Goal: Feedback & Contribution: Contribute content

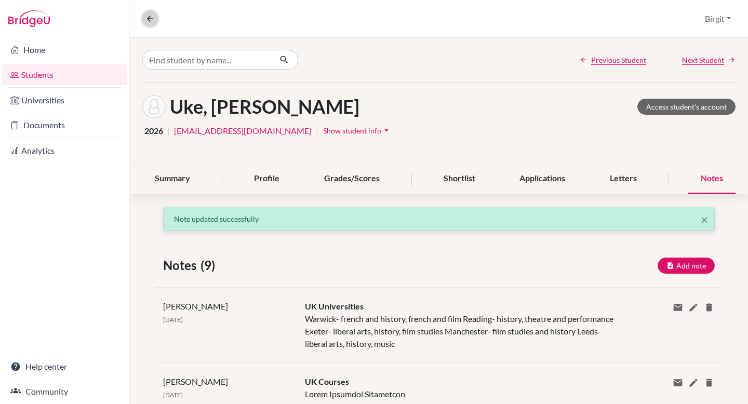
click at [153, 21] on icon at bounding box center [150, 18] width 9 height 9
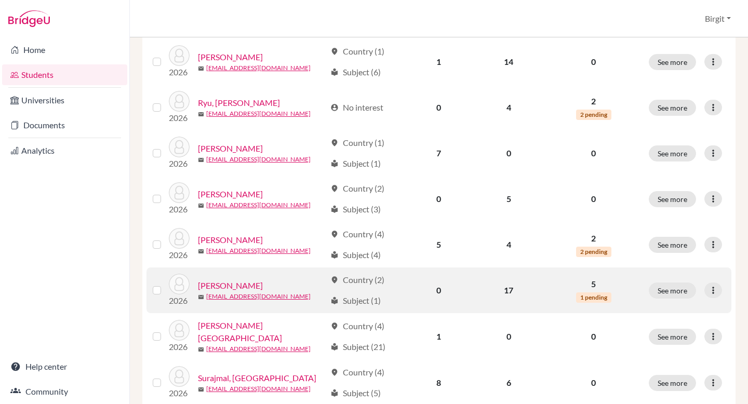
scroll to position [785, 0]
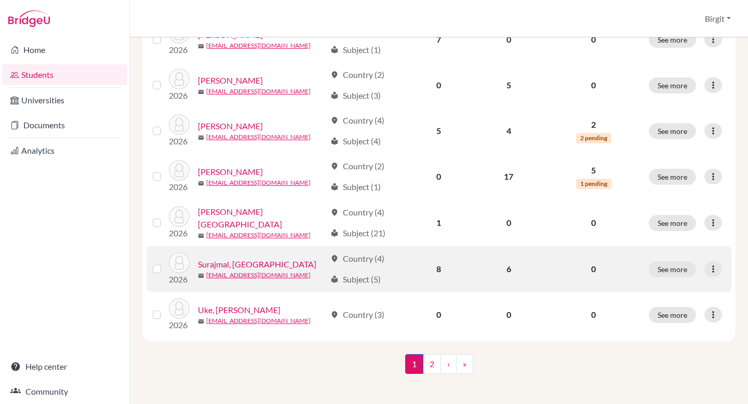
click at [224, 259] on link "Surajmal, [GEOGRAPHIC_DATA]" at bounding box center [257, 264] width 119 height 12
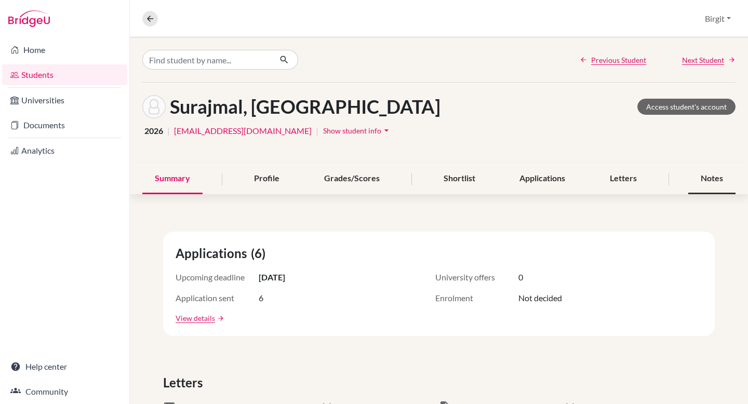
click at [707, 183] on div "Notes" at bounding box center [712, 179] width 47 height 31
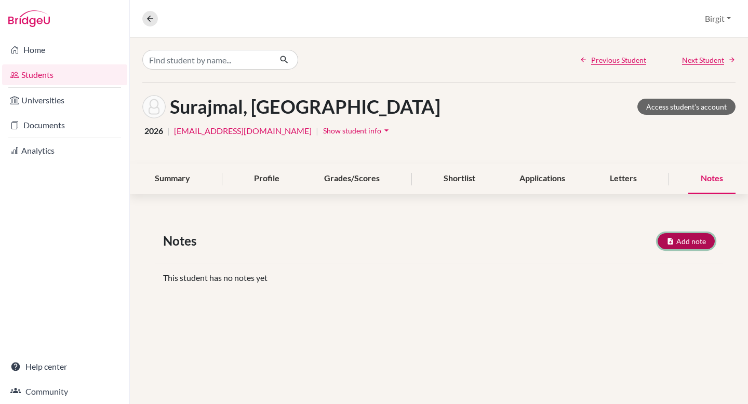
click at [694, 243] on button "Add note" at bounding box center [686, 241] width 57 height 16
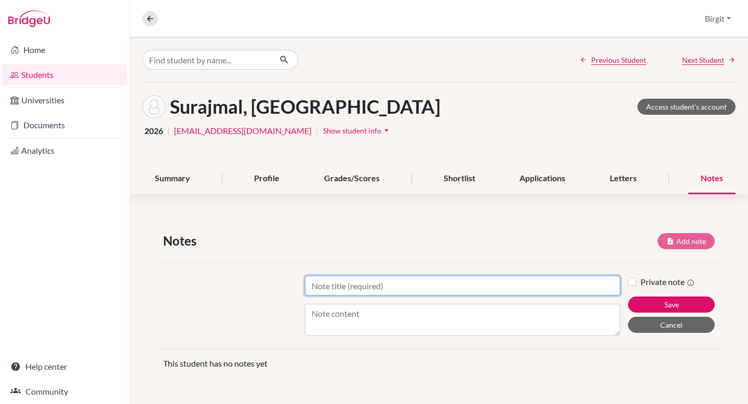
click at [467, 284] on input "Title" at bounding box center [463, 286] width 316 height 20
type input "University Applications"
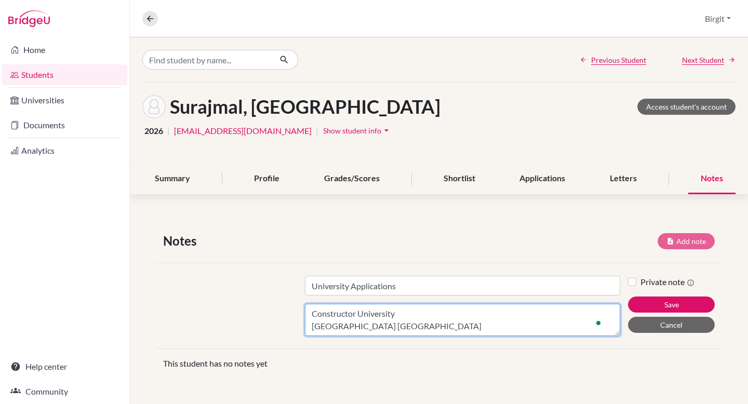
scroll to position [20, 0]
click at [403, 330] on textarea "Constructor University Vrije University Amsterdam Twente University TU Delft" at bounding box center [463, 320] width 316 height 32
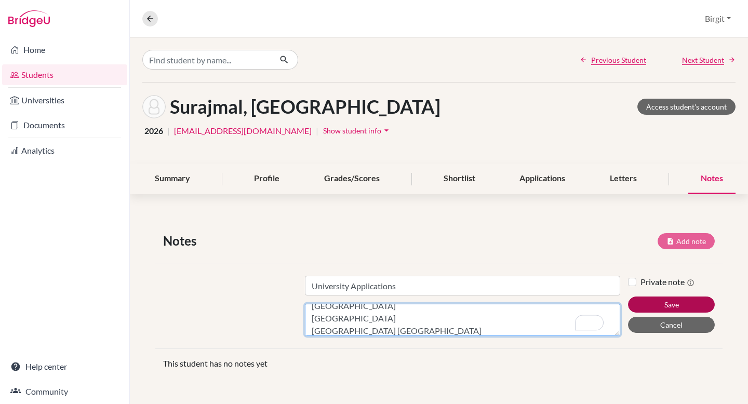
type textarea "Constructor University Vrije University Amsterdam Twente University TU Delft TU…"
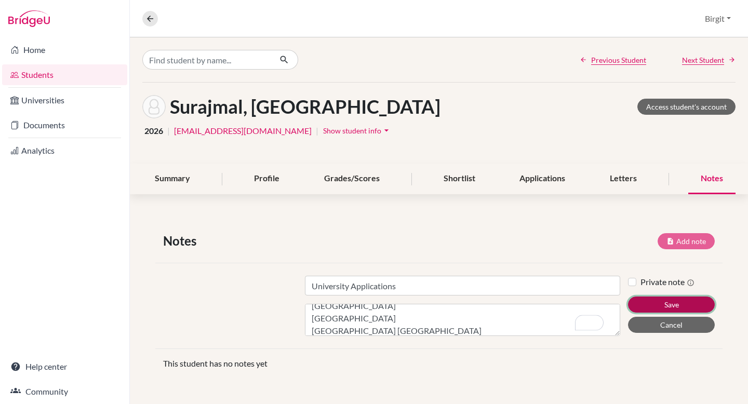
click at [655, 302] on button "Save" at bounding box center [671, 305] width 87 height 16
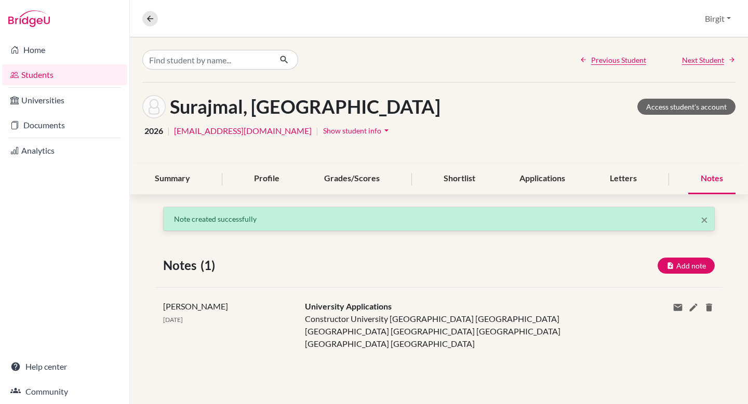
scroll to position [0, 0]
click at [700, 262] on button "Add note" at bounding box center [686, 266] width 57 height 16
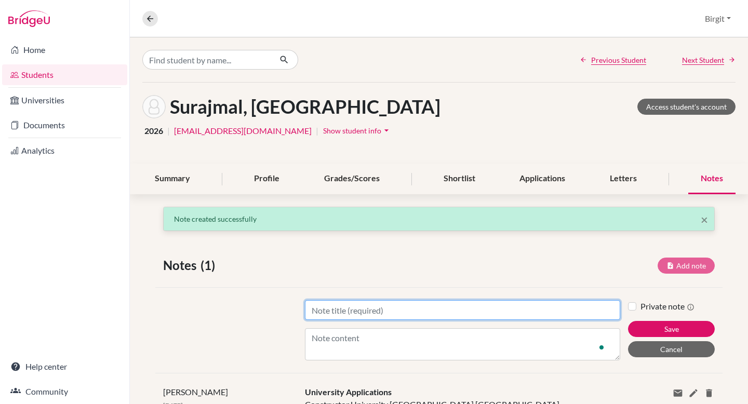
click at [418, 306] on input "Title" at bounding box center [463, 310] width 316 height 20
type input "Predicted Grades"
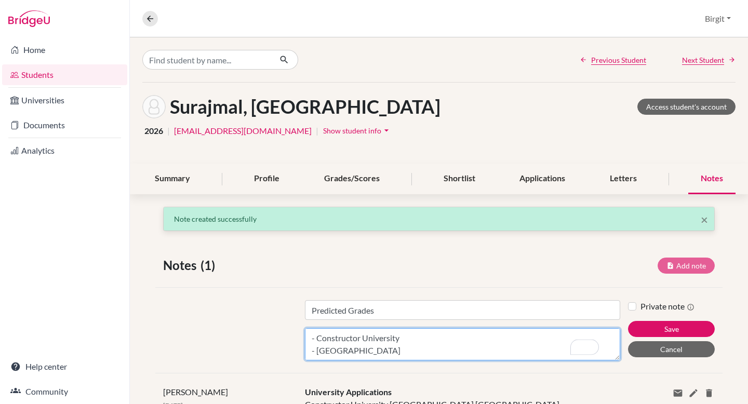
click at [315, 348] on textarea "Sent to - Constructor University - Twente University - Vrije University" at bounding box center [463, 345] width 316 height 32
click at [422, 352] on textarea "Sent to - Constructor University - Twente University - Vrije University" at bounding box center [463, 345] width 316 height 32
click at [345, 334] on textarea "Sent to - Constructor University - Twente University - Vrije University" at bounding box center [463, 345] width 316 height 32
click at [329, 337] on textarea "Sent to - Constructor University - Twente University - Vrije University" at bounding box center [463, 345] width 316 height 32
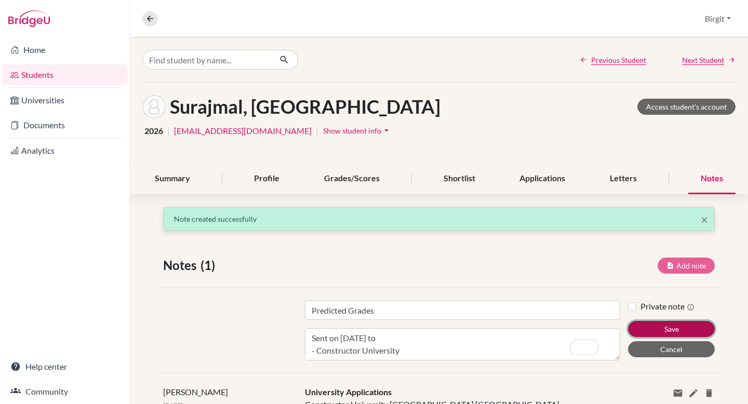
click at [679, 330] on button "Save" at bounding box center [671, 329] width 87 height 16
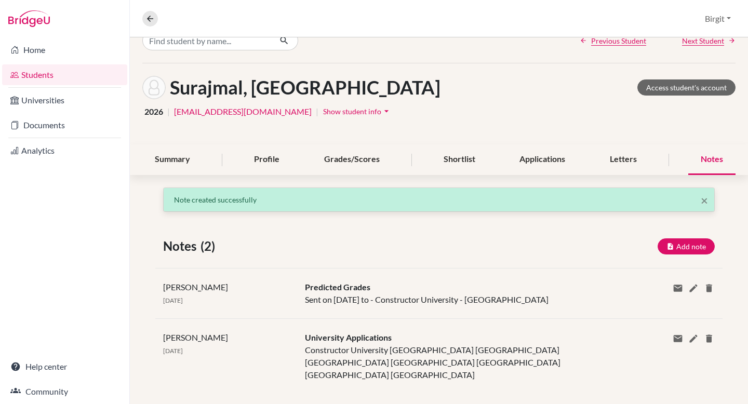
scroll to position [19, 0]
click at [690, 244] on button "Add note" at bounding box center [686, 247] width 57 height 16
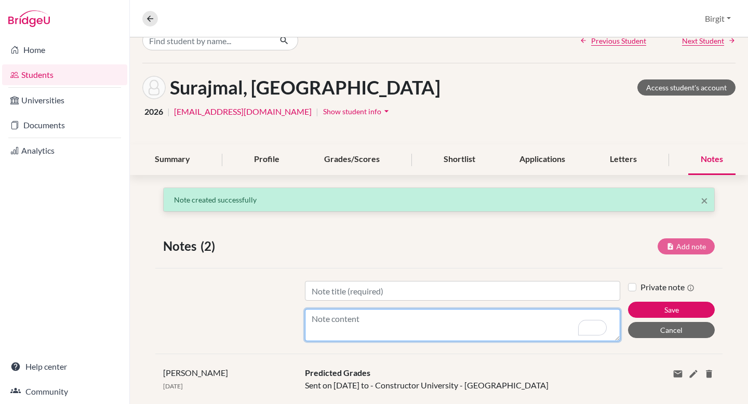
click at [479, 316] on textarea "Content" at bounding box center [463, 325] width 316 height 32
paste textarea "University name Country Subject Application date STATUS Constructor University …"
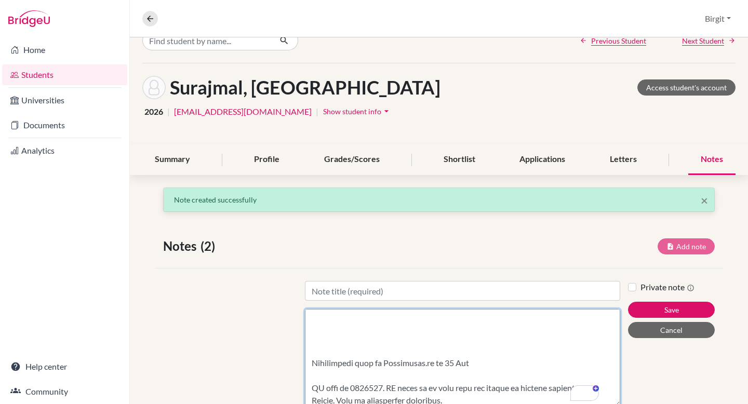
drag, startPoint x: 612, startPoint y: 338, endPoint x: 608, endPoint y: 404, distance: 65.6
click at [608, 404] on textarea "Content" at bounding box center [463, 358] width 316 height 98
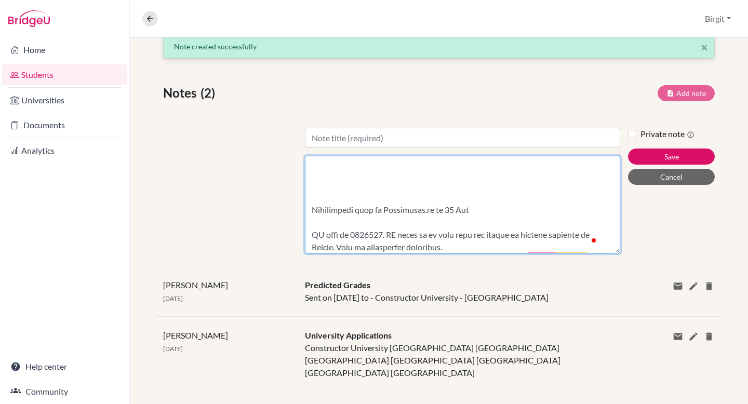
scroll to position [593, 0]
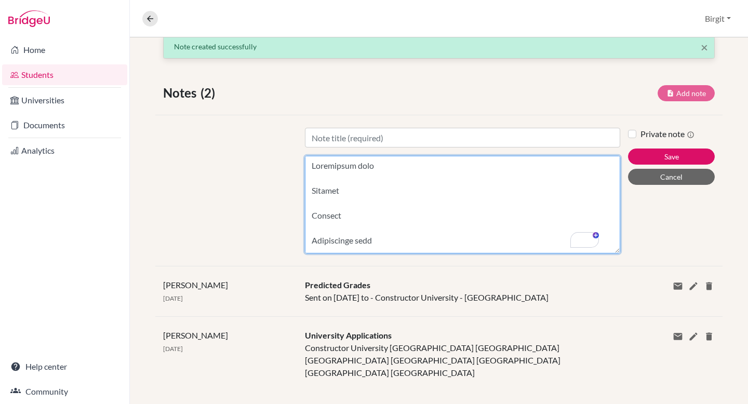
click at [312, 191] on textarea "Content" at bounding box center [463, 205] width 316 height 98
click at [308, 189] on textarea "Content" at bounding box center [463, 205] width 316 height 98
click at [311, 188] on textarea "Content" at bounding box center [463, 205] width 316 height 98
click at [308, 190] on textarea "Content" at bounding box center [463, 205] width 316 height 98
click at [310, 215] on textarea "Content" at bounding box center [463, 205] width 316 height 98
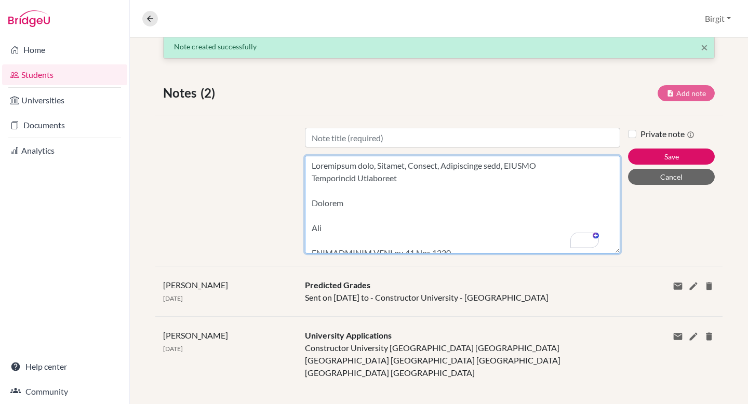
click at [311, 203] on textarea "Content" at bounding box center [463, 205] width 316 height 98
click at [305, 202] on textarea "Content" at bounding box center [463, 205] width 316 height 98
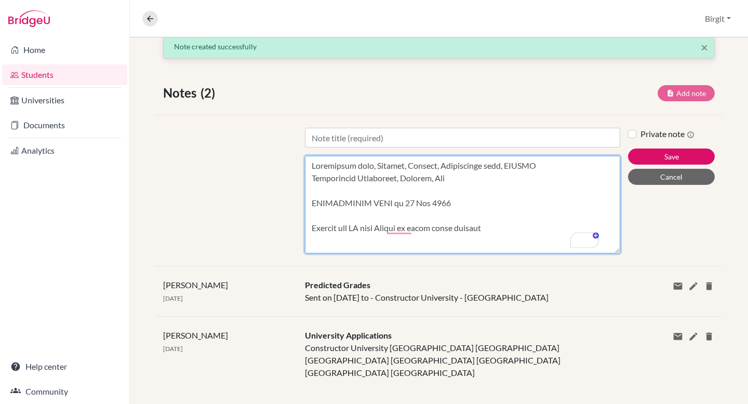
click at [311, 206] on textarea "Content" at bounding box center [463, 205] width 316 height 98
click at [310, 205] on textarea "Content" at bounding box center [463, 205] width 316 height 98
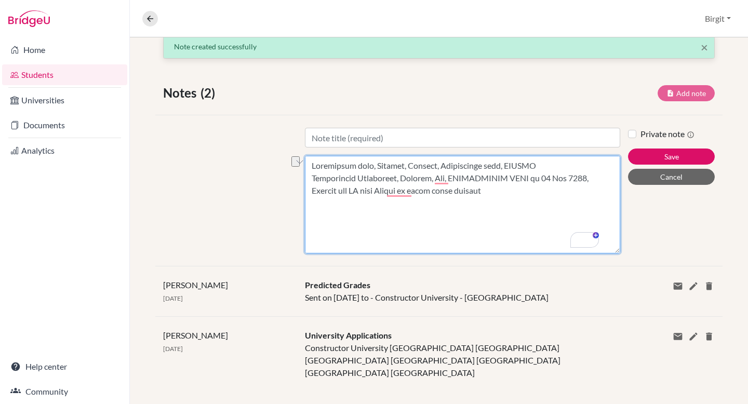
drag, startPoint x: 311, startPoint y: 189, endPoint x: 354, endPoint y: 191, distance: 43.7
click at [354, 191] on textarea "Content" at bounding box center [463, 205] width 316 height 98
click at [450, 190] on textarea "Content" at bounding box center [463, 205] width 316 height 98
click at [374, 240] on textarea "Content" at bounding box center [463, 205] width 316 height 98
click at [318, 243] on textarea "Content" at bounding box center [463, 205] width 316 height 98
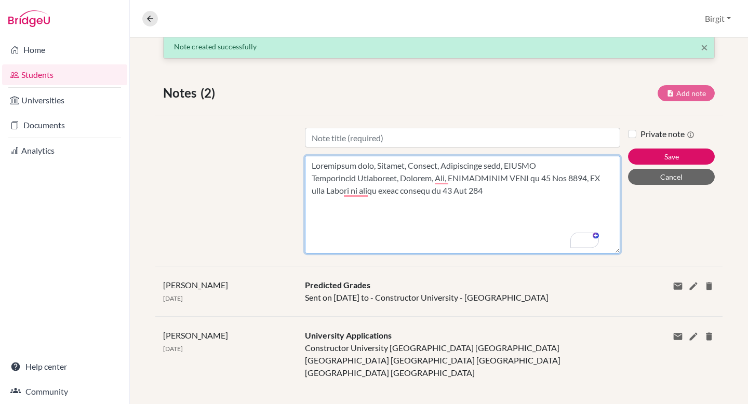
scroll to position [69, 0]
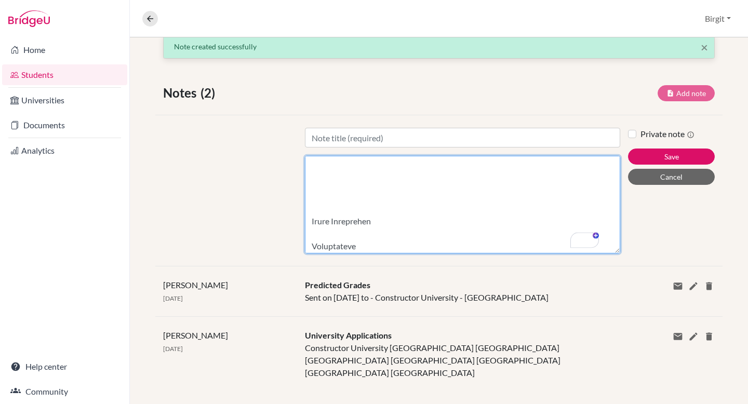
click at [310, 222] on textarea "Content" at bounding box center [463, 205] width 316 height 98
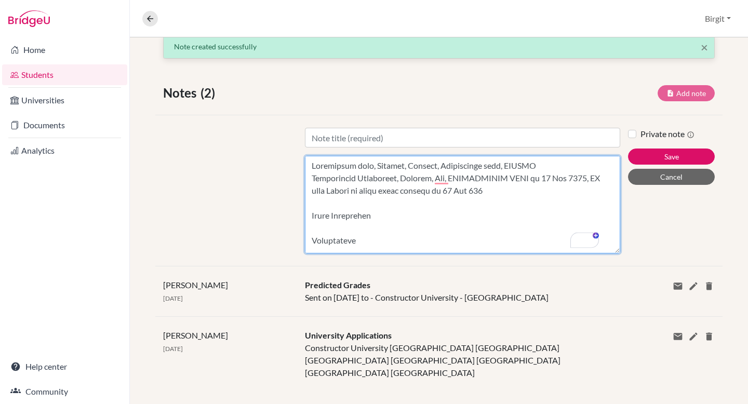
click at [311, 240] on textarea "Content" at bounding box center [463, 205] width 316 height 98
click at [307, 239] on textarea "Content" at bounding box center [463, 205] width 316 height 98
click at [310, 243] on textarea "Content" at bounding box center [463, 205] width 316 height 98
click at [309, 237] on textarea "Content" at bounding box center [463, 205] width 316 height 98
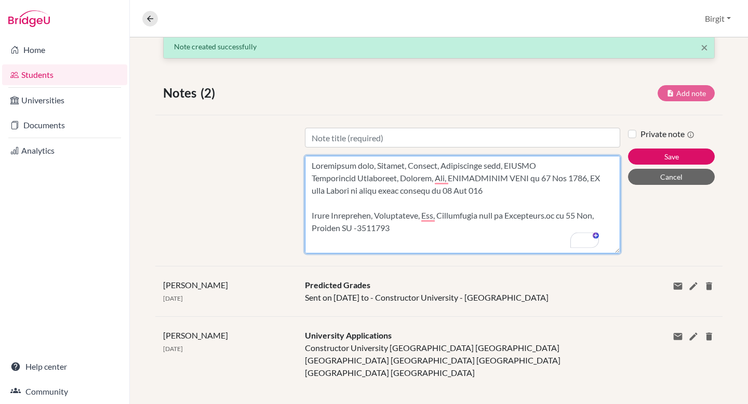
click at [309, 242] on textarea "Content" at bounding box center [463, 205] width 316 height 98
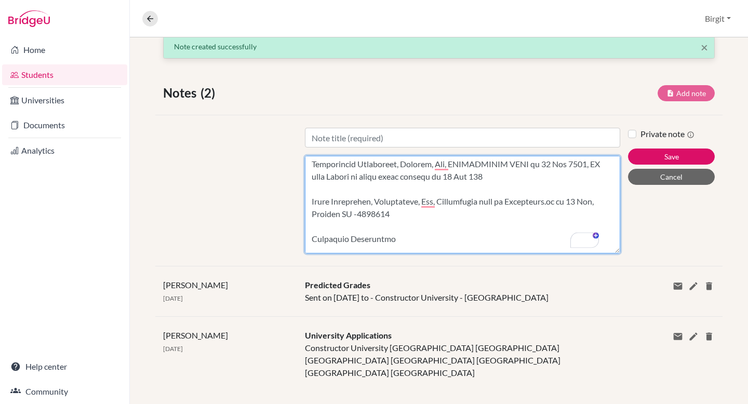
scroll to position [23, 0]
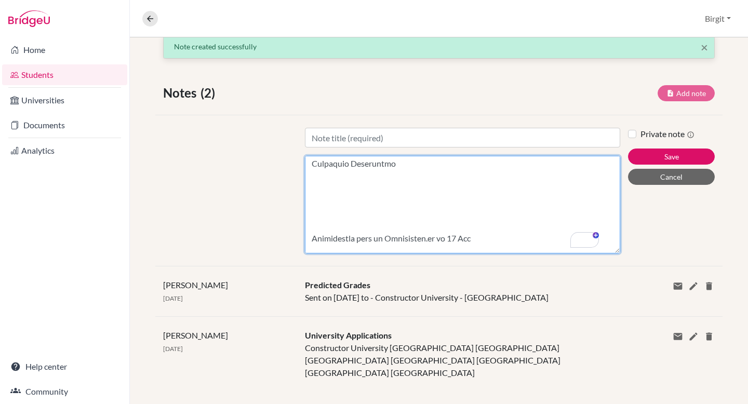
click at [309, 234] on textarea "Content" at bounding box center [463, 205] width 316 height 98
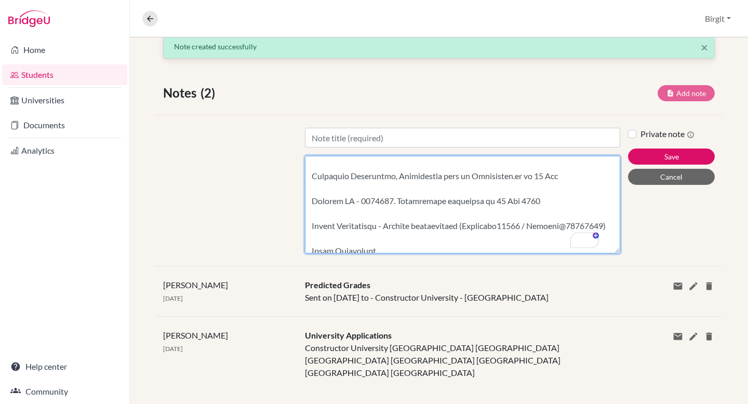
click at [311, 198] on textarea "Content" at bounding box center [463, 205] width 316 height 98
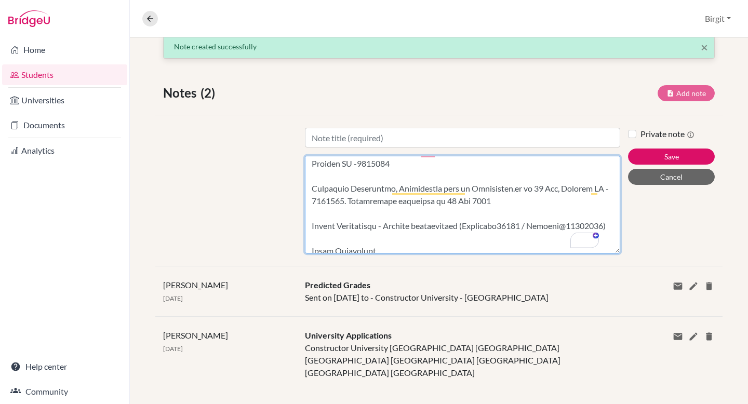
click at [308, 222] on textarea "Content" at bounding box center [463, 205] width 316 height 98
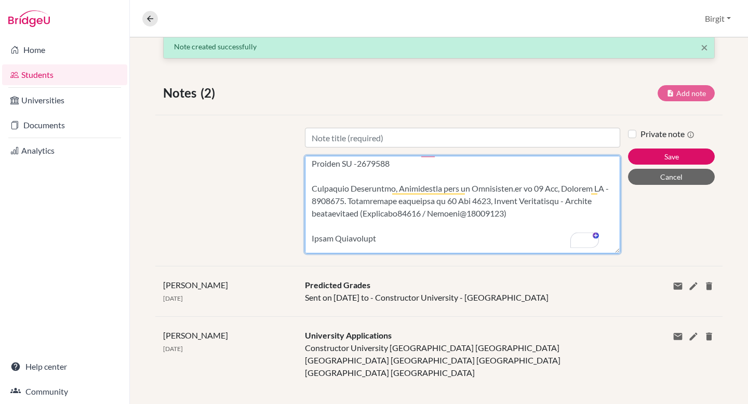
click at [307, 237] on textarea "Content" at bounding box center [463, 205] width 316 height 98
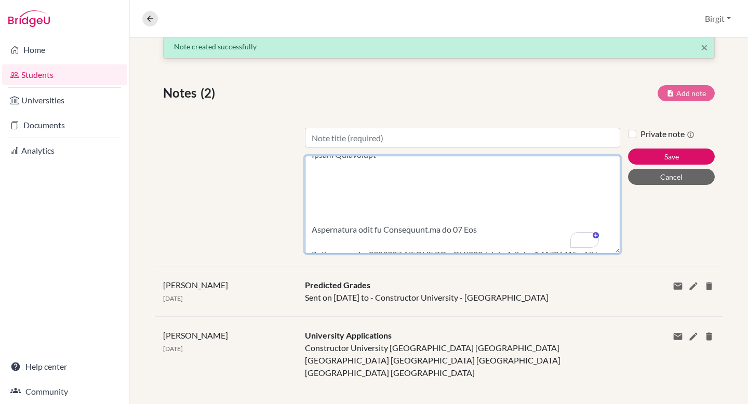
drag, startPoint x: 311, startPoint y: 229, endPoint x: 306, endPoint y: 166, distance: 63.1
click at [306, 166] on textarea "Content" at bounding box center [463, 205] width 316 height 98
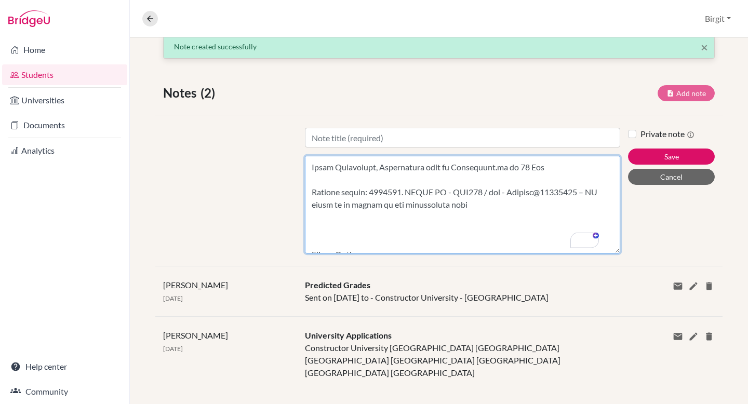
click at [309, 188] on textarea "Content" at bounding box center [463, 205] width 316 height 98
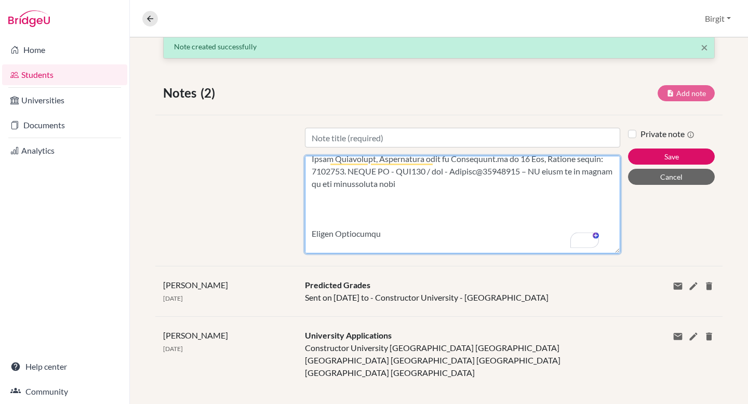
click at [312, 234] on textarea "Content" at bounding box center [463, 205] width 316 height 98
click at [310, 234] on textarea "Content" at bounding box center [463, 205] width 316 height 98
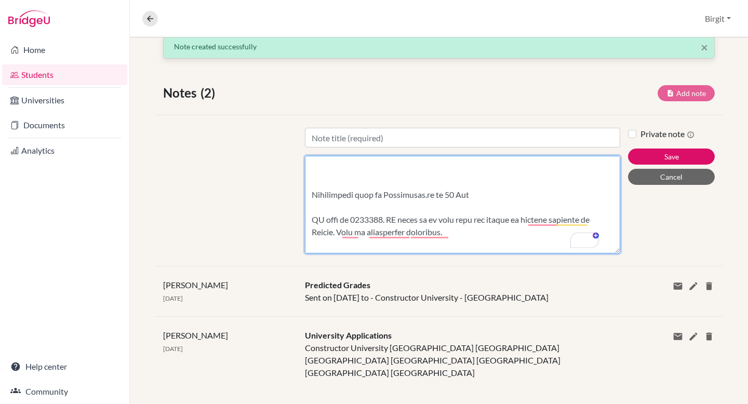
drag, startPoint x: 311, startPoint y: 191, endPoint x: 312, endPoint y: 169, distance: 21.4
click at [312, 169] on textarea "Content" at bounding box center [463, 205] width 316 height 98
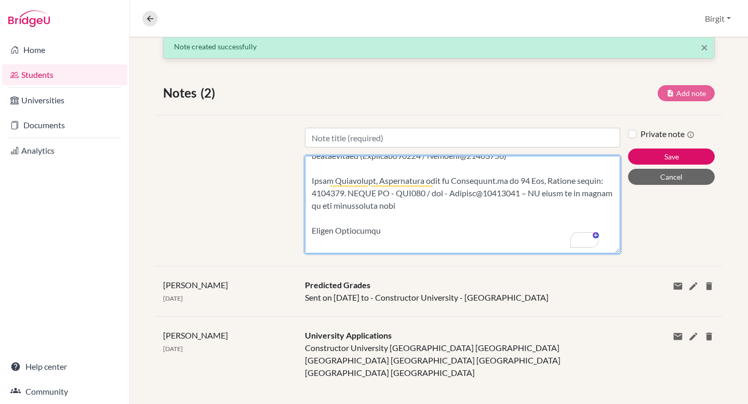
click at [314, 240] on textarea "Content" at bounding box center [463, 205] width 316 height 98
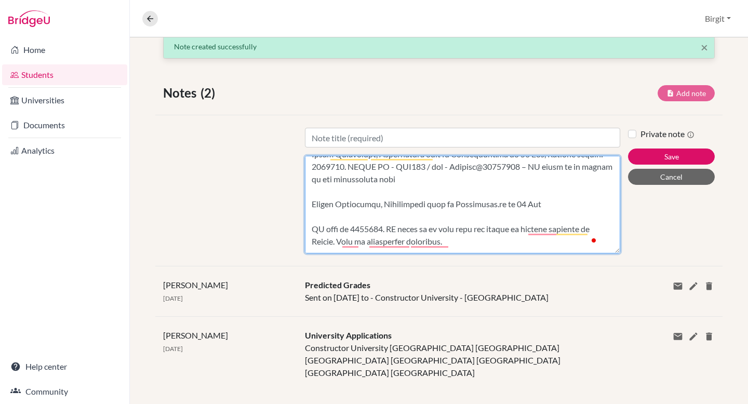
click at [309, 227] on textarea "Content" at bounding box center [463, 205] width 316 height 98
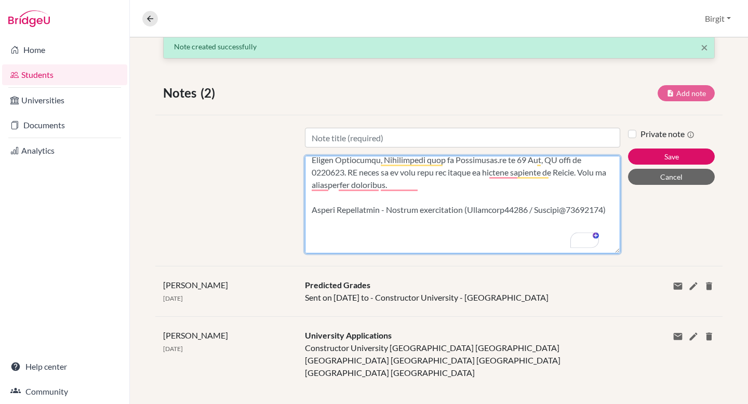
click at [309, 212] on textarea "Content" at bounding box center [463, 205] width 316 height 98
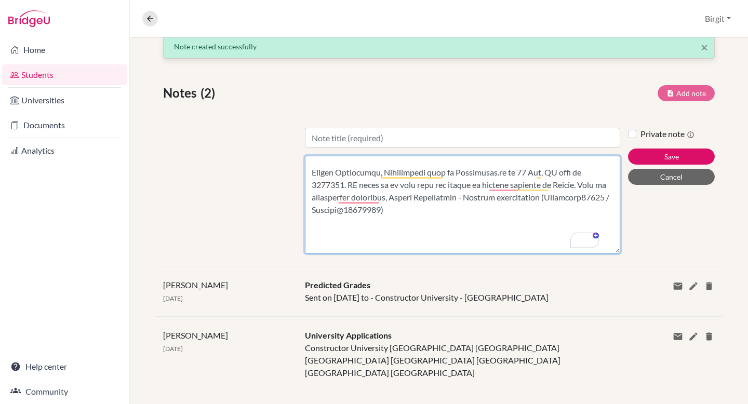
click at [584, 185] on textarea "Content" at bounding box center [463, 205] width 316 height 98
drag, startPoint x: 361, startPoint y: 185, endPoint x: 403, endPoint y: 190, distance: 42.9
click at [403, 190] on textarea "Content" at bounding box center [463, 205] width 316 height 98
click at [541, 185] on textarea "Content" at bounding box center [463, 205] width 316 height 98
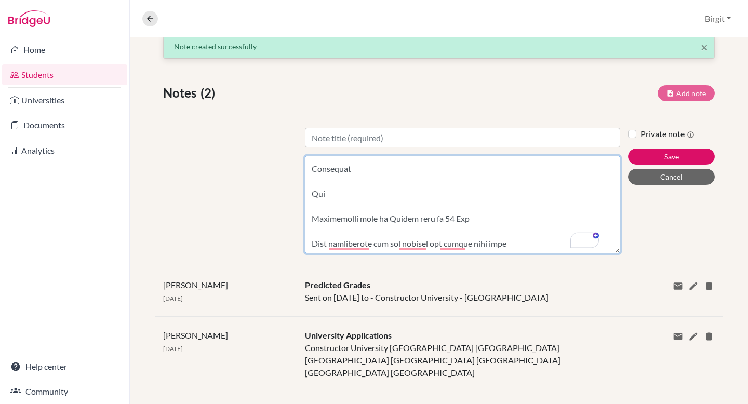
click at [308, 168] on textarea "Content" at bounding box center [463, 205] width 316 height 98
click at [309, 216] on textarea "Content" at bounding box center [463, 205] width 316 height 98
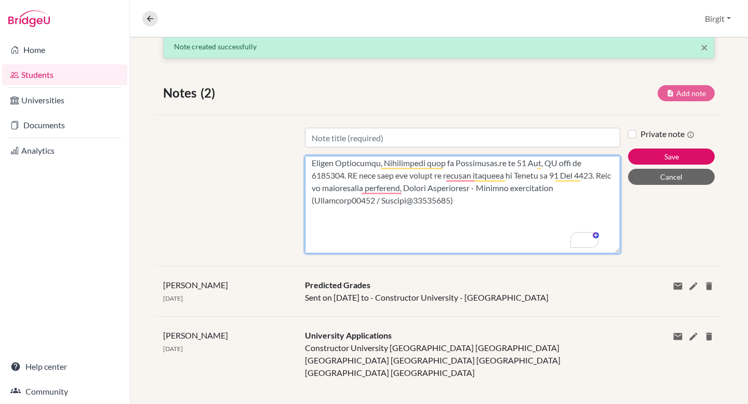
click at [312, 214] on textarea "Content" at bounding box center [463, 205] width 316 height 98
click at [307, 247] on textarea "Content" at bounding box center [463, 205] width 316 height 98
click at [306, 247] on textarea "Content" at bounding box center [463, 205] width 316 height 98
click at [310, 251] on textarea "Content" at bounding box center [463, 205] width 316 height 98
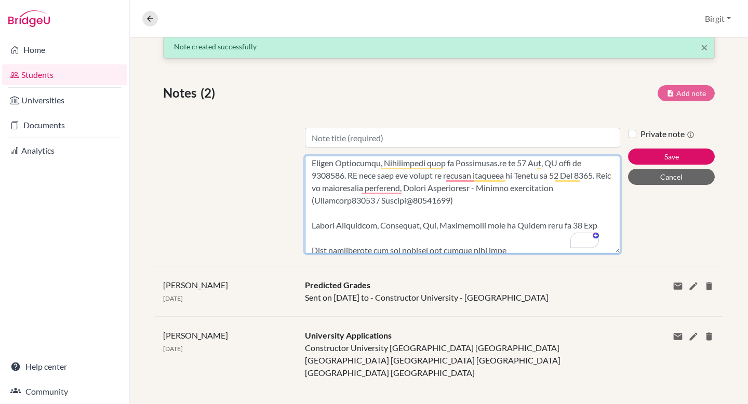
click at [309, 250] on textarea "Content" at bounding box center [463, 205] width 316 height 98
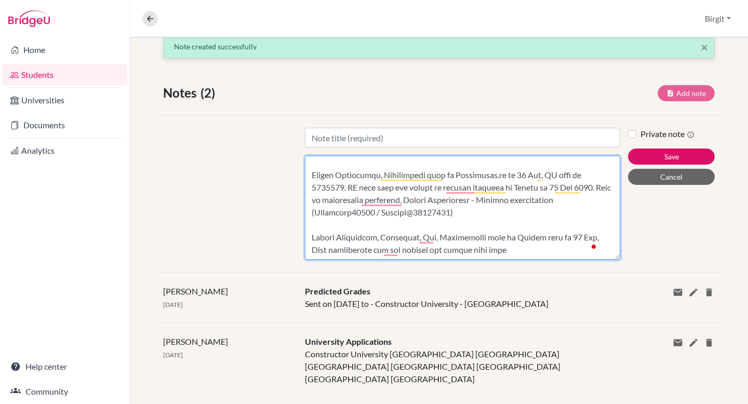
drag, startPoint x: 613, startPoint y: 252, endPoint x: 613, endPoint y: 323, distance: 71.2
click at [613, 323] on div "× Note created successfully Notes (2) Add note Title Content Private note Save …" at bounding box center [439, 228] width 619 height 389
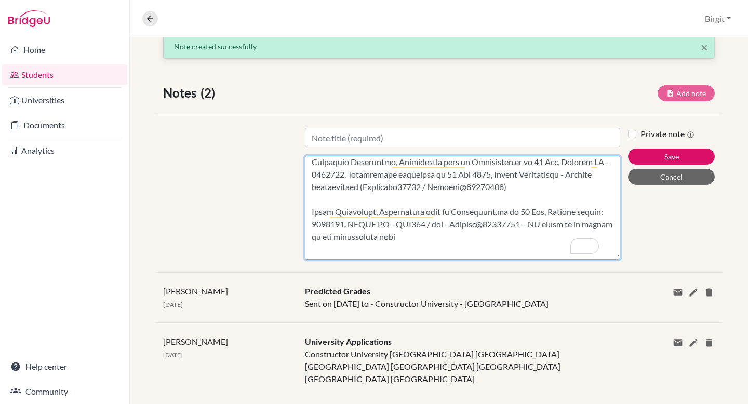
drag, startPoint x: 548, startPoint y: 225, endPoint x: 419, endPoint y: 237, distance: 130.0
click at [419, 237] on textarea "Content" at bounding box center [463, 208] width 316 height 104
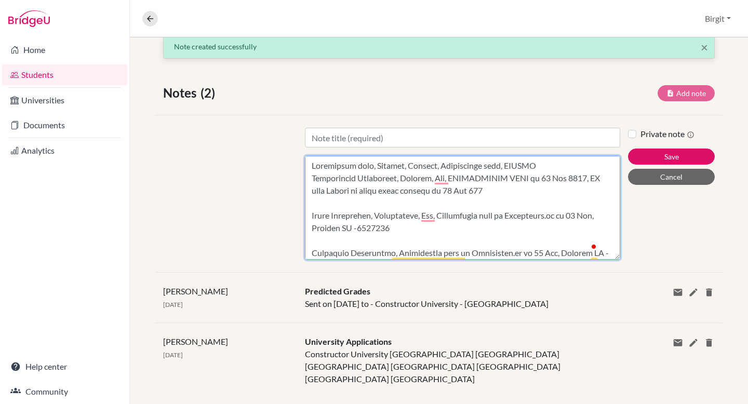
click at [509, 195] on textarea "Content" at bounding box center [463, 208] width 316 height 104
click at [323, 189] on textarea "Content" at bounding box center [463, 208] width 316 height 104
type textarea "University name, Country, Subject, Application date, STATUS Constructor Univers…"
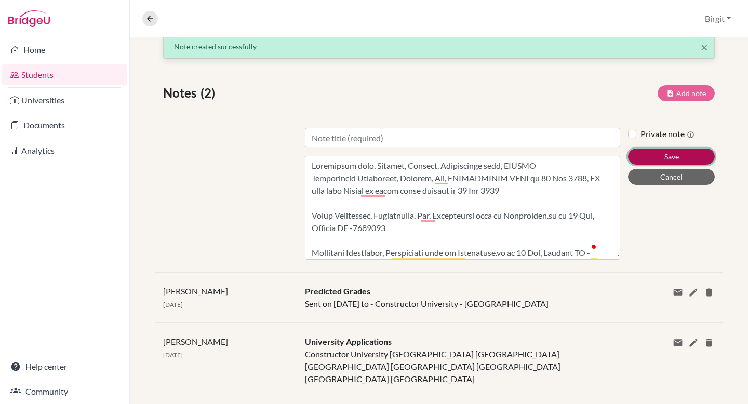
click at [653, 156] on button "Save" at bounding box center [671, 157] width 87 height 16
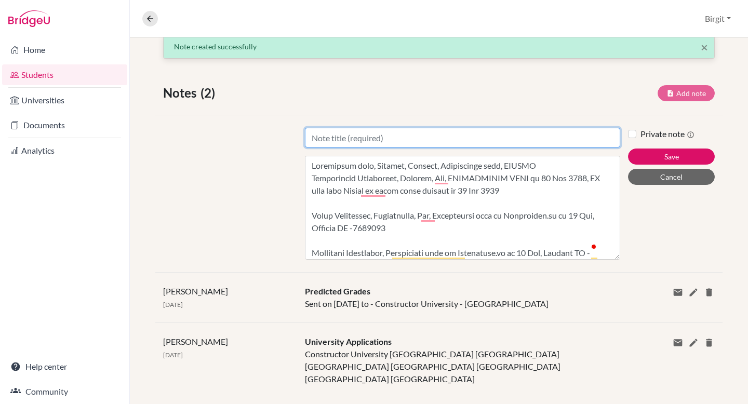
click at [444, 140] on input "Title" at bounding box center [463, 138] width 316 height 20
type input "Application Update"
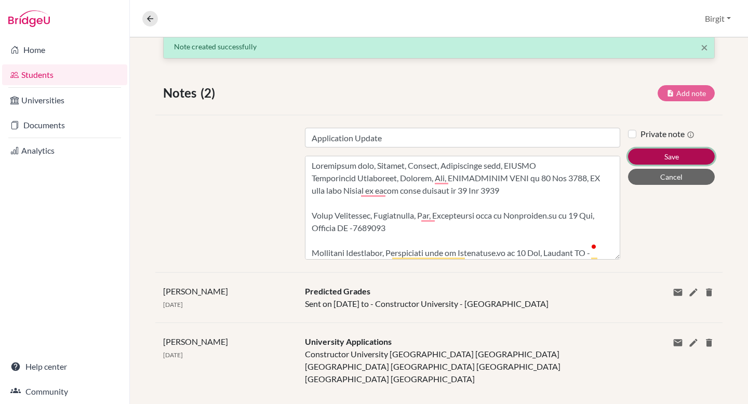
click at [665, 155] on button "Save" at bounding box center [671, 157] width 87 height 16
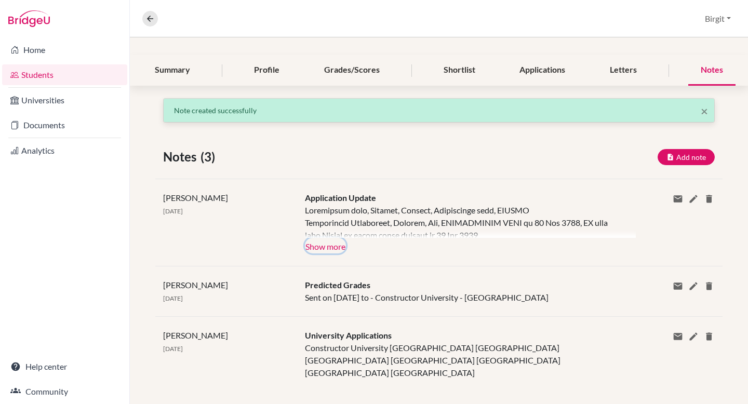
click at [326, 245] on button "Show more" at bounding box center [325, 246] width 41 height 16
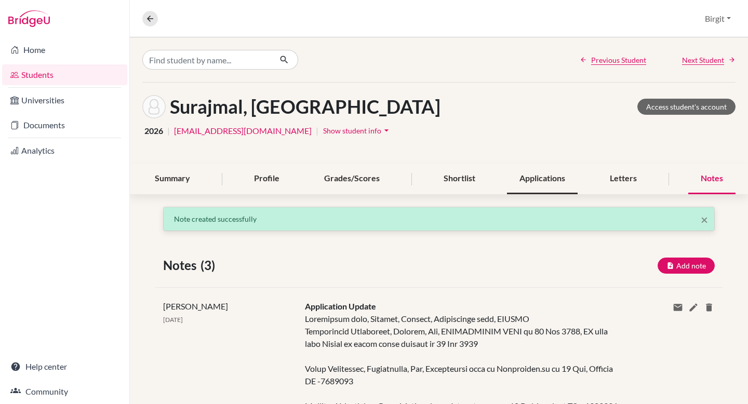
click at [545, 176] on div "Applications" at bounding box center [542, 179] width 71 height 31
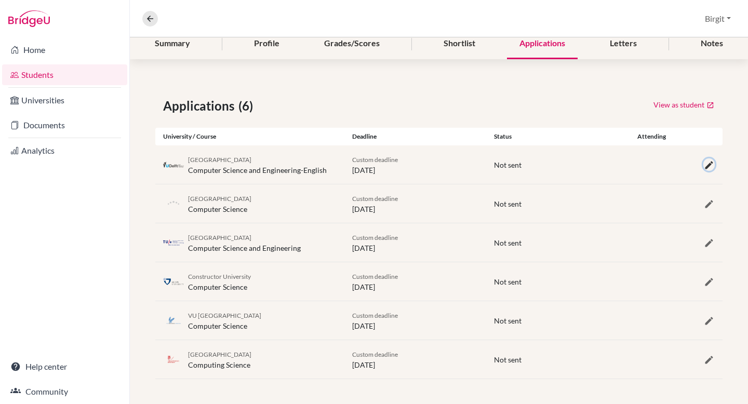
click at [704, 166] on icon "button" at bounding box center [709, 165] width 10 height 10
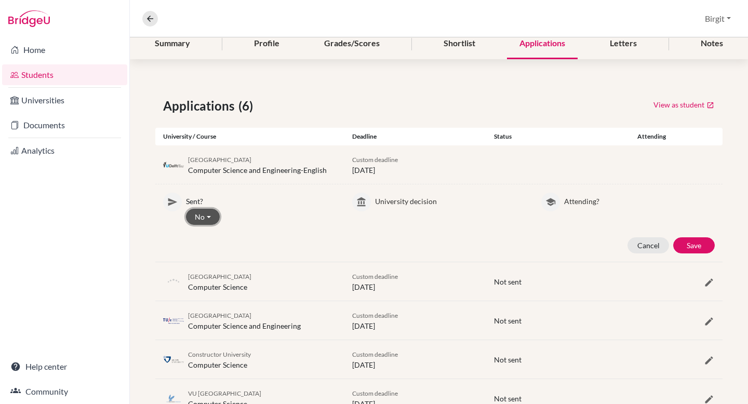
click at [200, 211] on button "No" at bounding box center [203, 217] width 34 height 16
click at [203, 242] on button "Yes" at bounding box center [228, 239] width 82 height 17
click at [689, 242] on button "Save" at bounding box center [695, 246] width 42 height 16
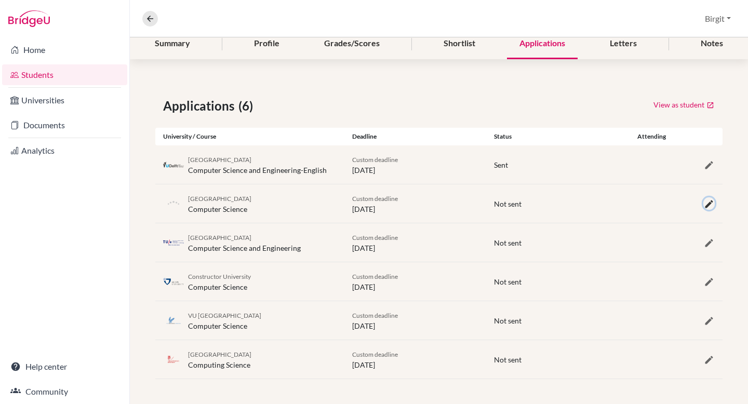
click at [704, 207] on icon "button" at bounding box center [709, 204] width 10 height 10
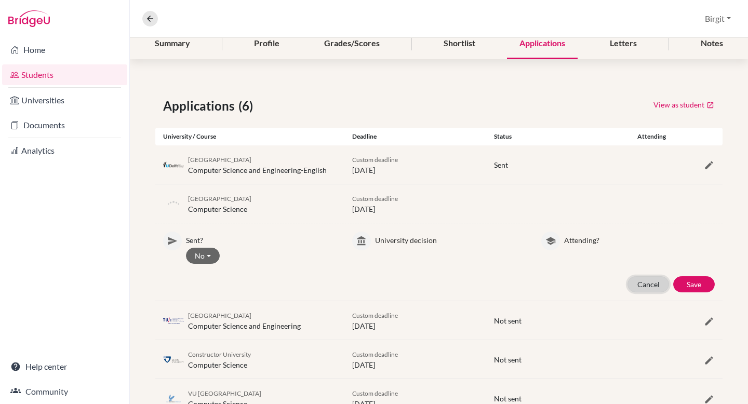
click at [632, 288] on button "Cancel" at bounding box center [649, 285] width 42 height 16
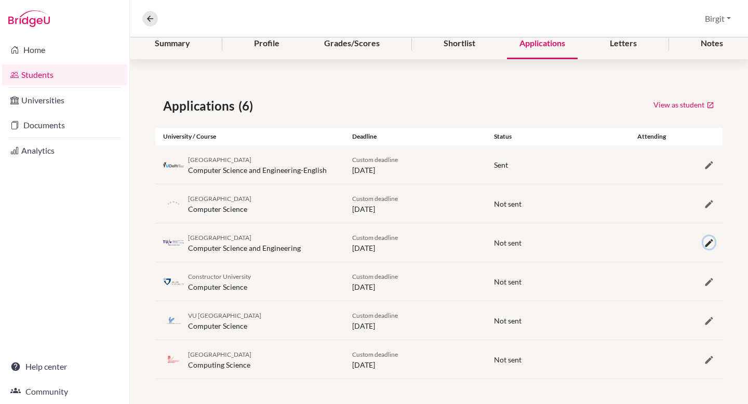
click at [704, 246] on icon "button" at bounding box center [709, 243] width 10 height 10
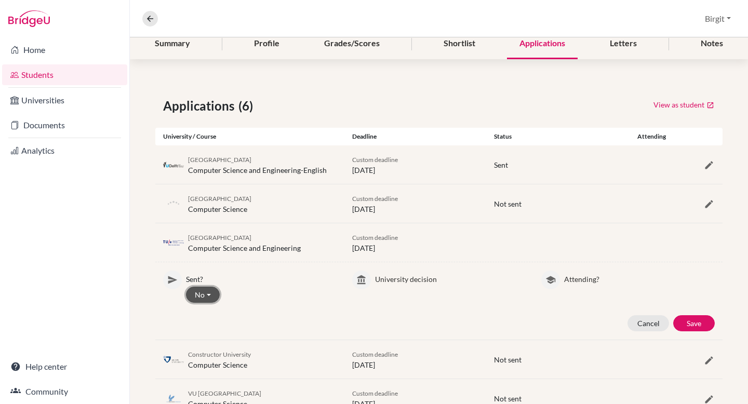
click at [200, 296] on button "No" at bounding box center [203, 295] width 34 height 16
click at [201, 315] on button "Yes" at bounding box center [228, 317] width 82 height 17
click at [691, 323] on button "Save" at bounding box center [695, 324] width 42 height 16
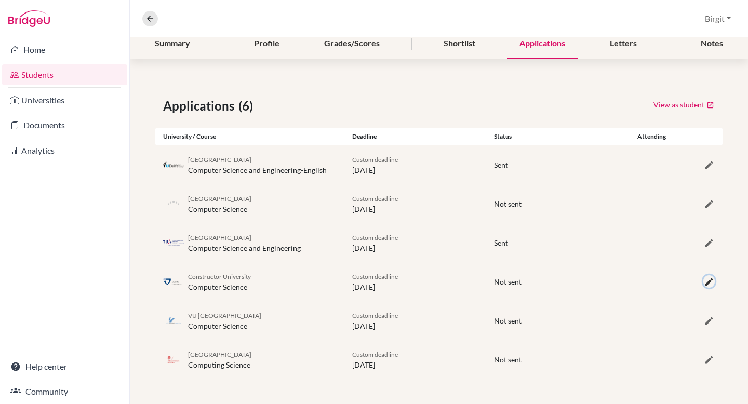
click at [704, 283] on icon "button" at bounding box center [709, 282] width 10 height 10
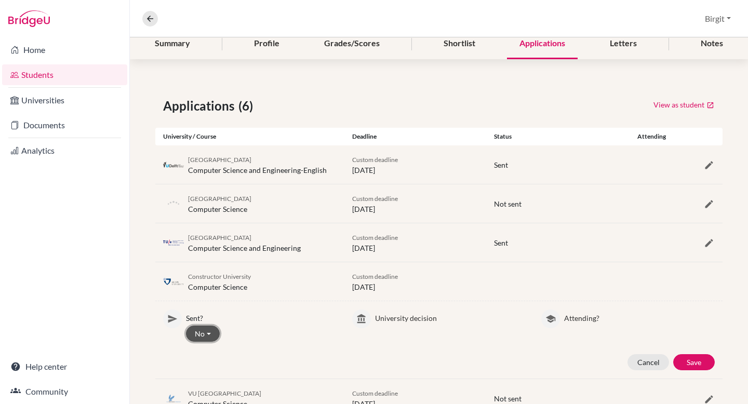
click at [202, 337] on button "No" at bounding box center [203, 334] width 34 height 16
click at [199, 352] on button "Yes" at bounding box center [228, 356] width 82 height 17
click at [693, 368] on button "Save" at bounding box center [695, 362] width 42 height 16
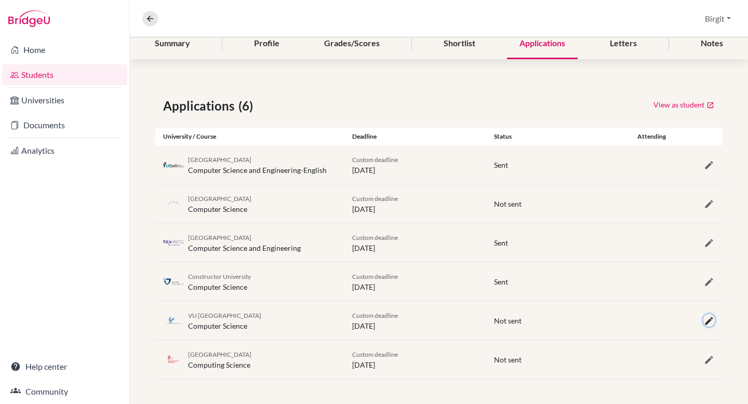
click at [704, 320] on icon "button" at bounding box center [709, 321] width 10 height 10
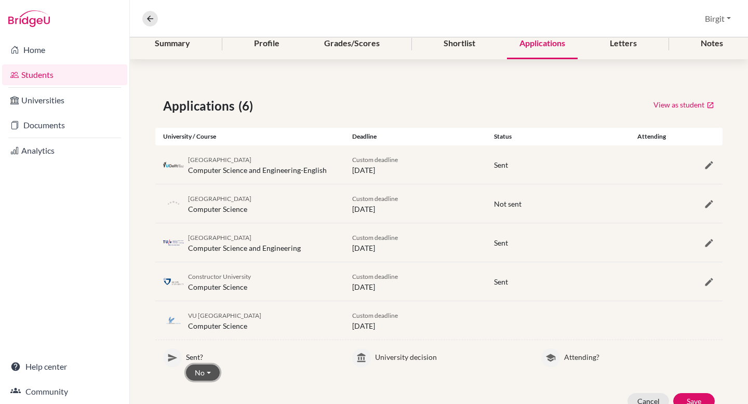
click at [195, 372] on button "No" at bounding box center [203, 373] width 34 height 16
click at [209, 331] on button "Yes" at bounding box center [228, 335] width 82 height 17
click at [691, 400] on button "Save" at bounding box center [695, 401] width 42 height 16
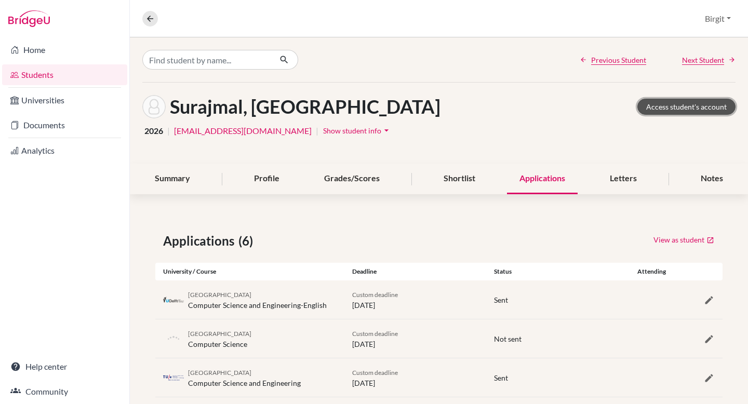
click at [662, 107] on link "Access student's account" at bounding box center [687, 107] width 98 height 16
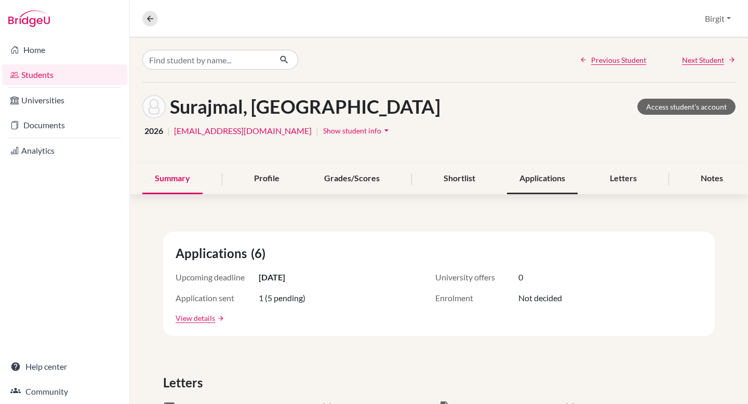
click at [532, 175] on div "Applications" at bounding box center [542, 179] width 71 height 31
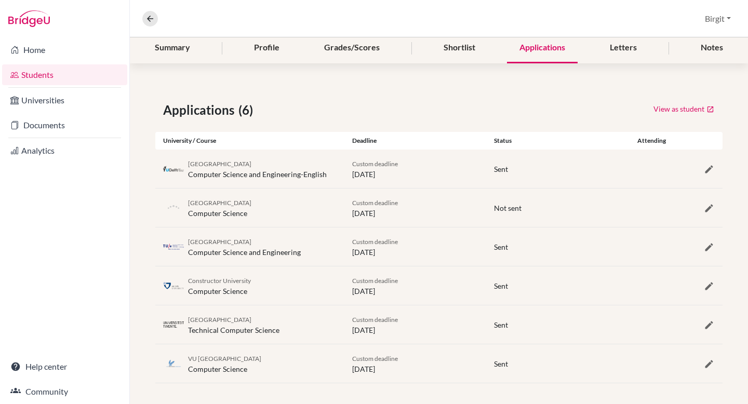
scroll to position [122, 0]
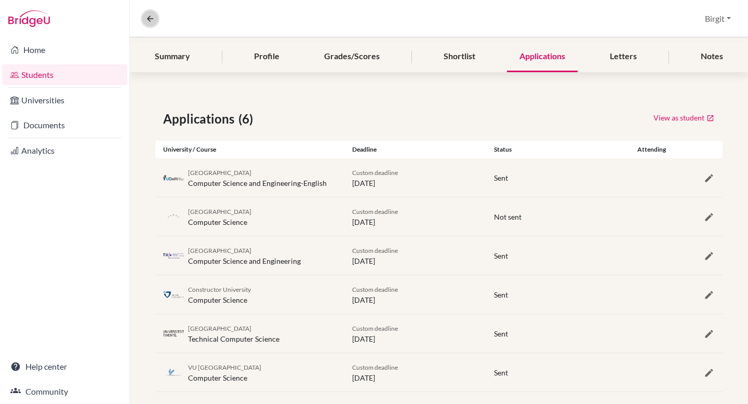
click at [148, 19] on icon at bounding box center [150, 18] width 9 height 9
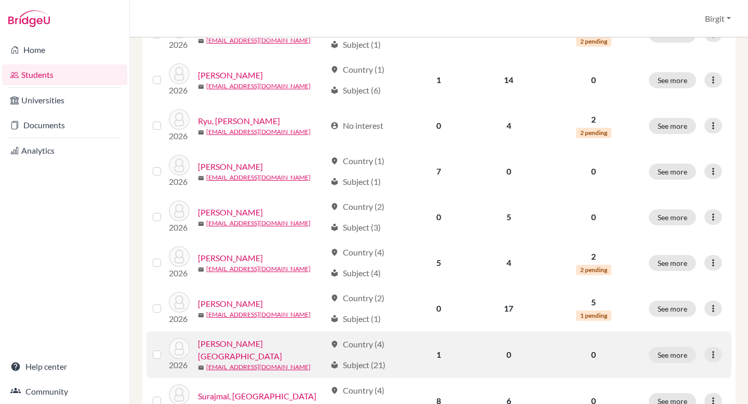
scroll to position [675, 0]
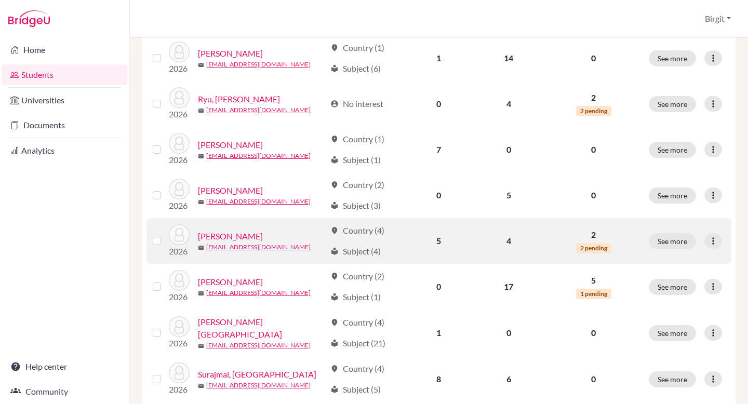
click at [222, 232] on link "[PERSON_NAME]" at bounding box center [230, 236] width 65 height 12
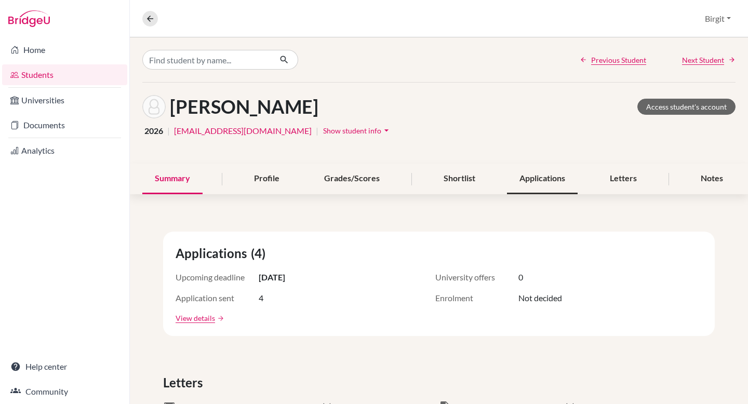
click at [553, 183] on div "Applications" at bounding box center [542, 179] width 71 height 31
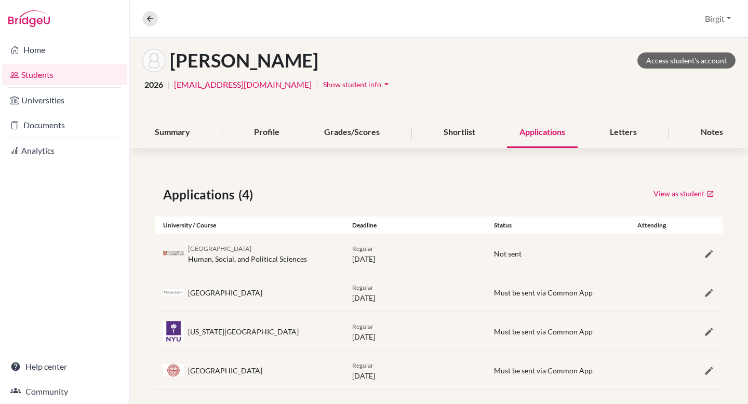
scroll to position [57, 0]
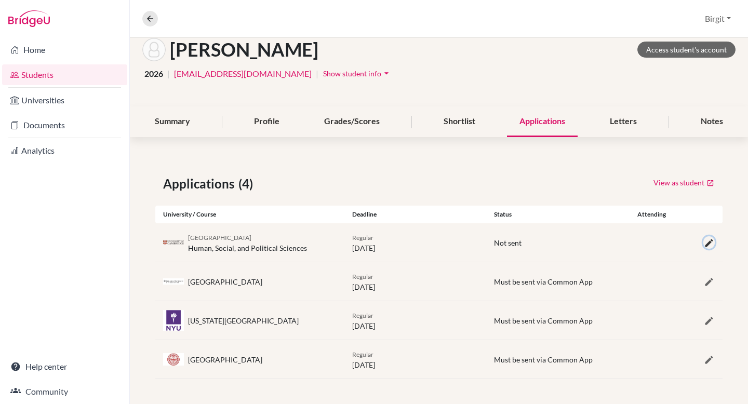
click at [704, 243] on icon "button" at bounding box center [709, 243] width 10 height 10
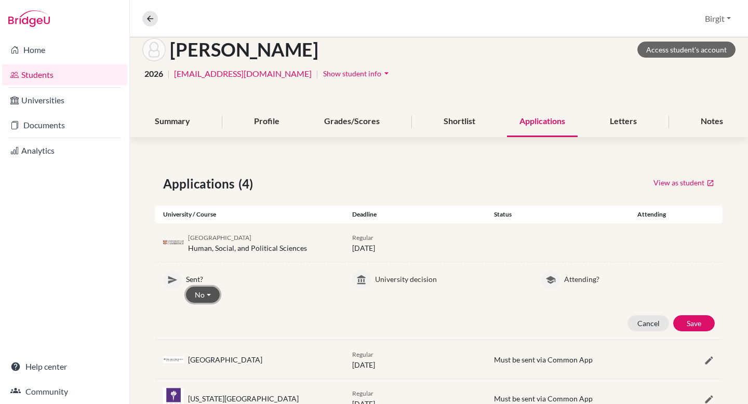
click at [202, 297] on button "No" at bounding box center [203, 295] width 34 height 16
click at [206, 315] on button "Yes" at bounding box center [228, 317] width 82 height 17
click at [679, 320] on button "Save" at bounding box center [695, 324] width 42 height 16
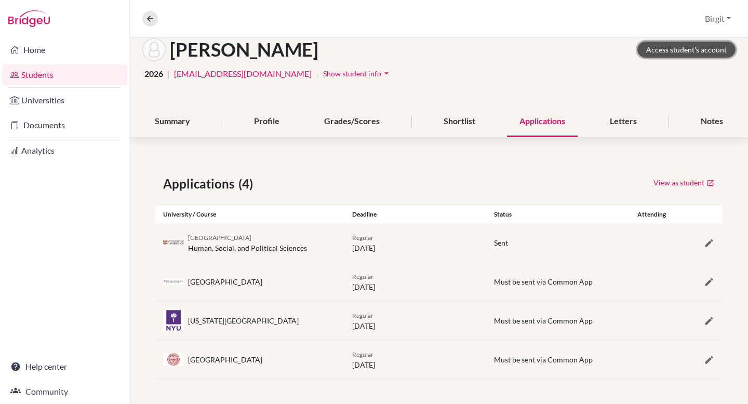
click at [686, 51] on link "Access student's account" at bounding box center [687, 50] width 98 height 16
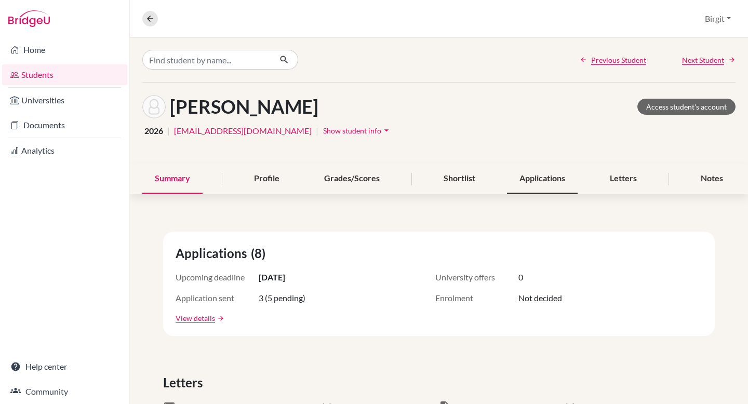
click at [545, 180] on div "Applications" at bounding box center [542, 179] width 71 height 31
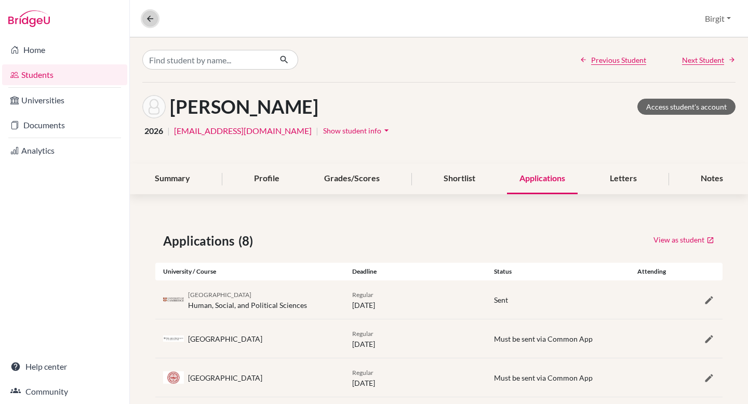
click at [151, 18] on icon at bounding box center [150, 18] width 9 height 9
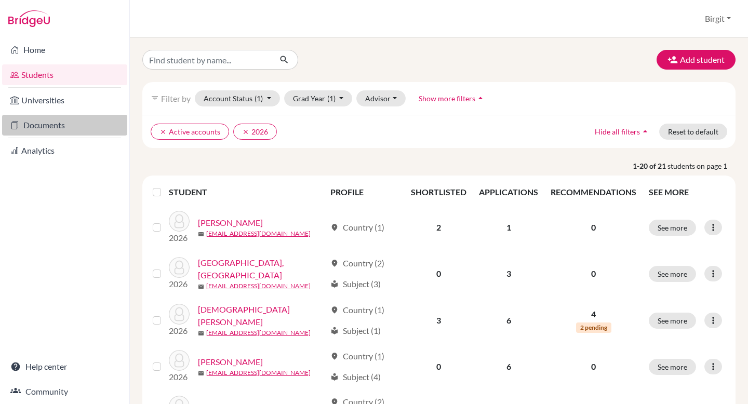
click at [44, 124] on link "Documents" at bounding box center [64, 125] width 125 height 21
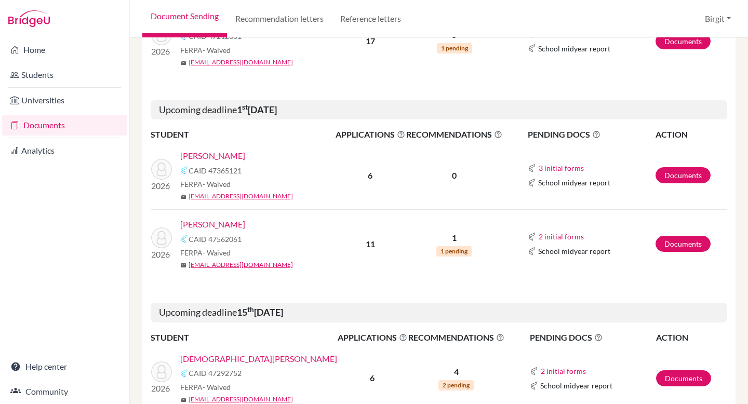
scroll to position [462, 0]
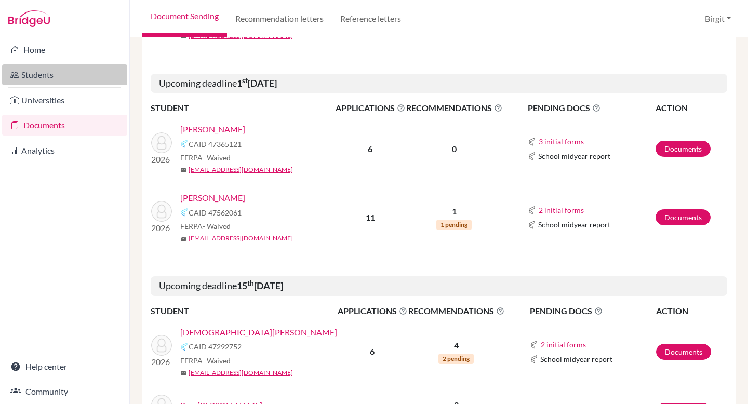
click at [42, 78] on link "Students" at bounding box center [64, 74] width 125 height 21
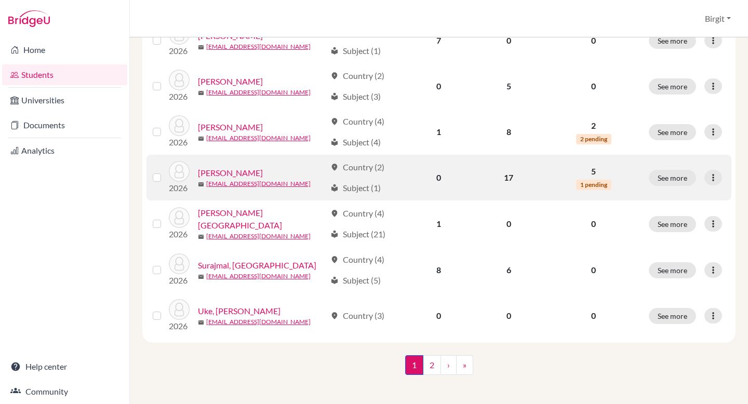
scroll to position [785, 0]
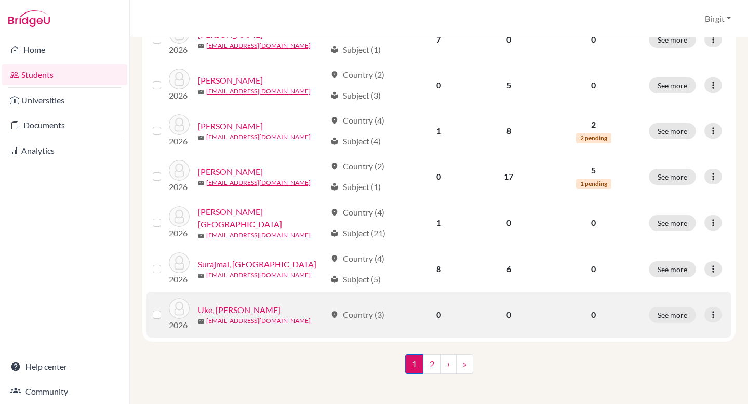
click at [240, 308] on link "Uke, [PERSON_NAME]" at bounding box center [239, 310] width 83 height 12
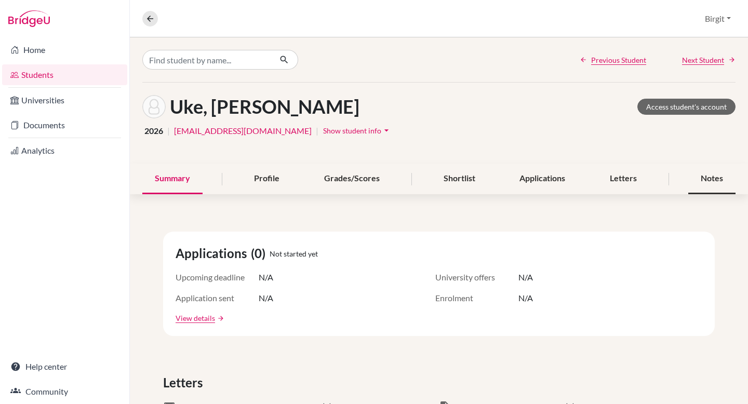
click at [705, 179] on div "Notes" at bounding box center [712, 179] width 47 height 31
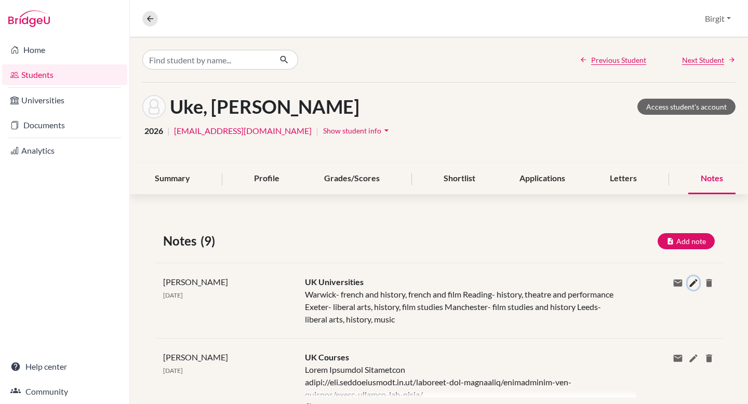
click at [689, 285] on icon at bounding box center [694, 283] width 10 height 10
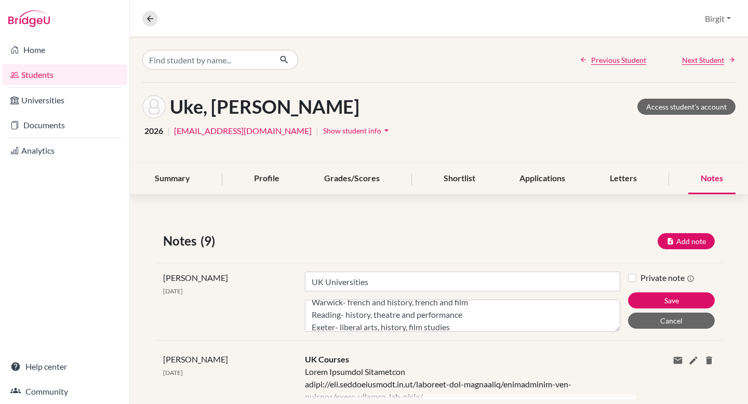
scroll to position [8, 0]
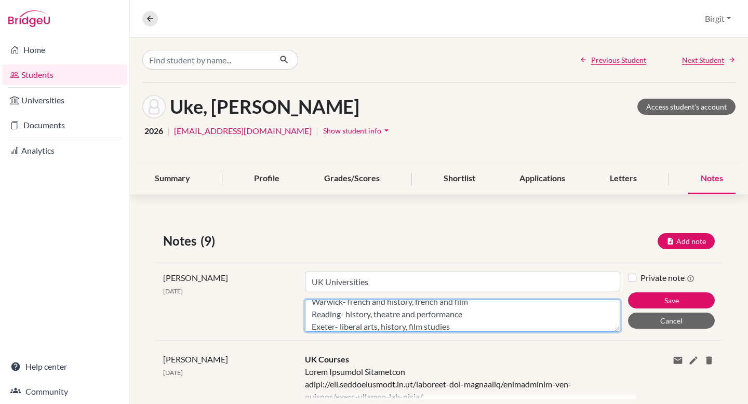
click at [490, 307] on textarea "Warwick- french and history, french and film Reading- history, theatre and perf…" at bounding box center [463, 316] width 316 height 32
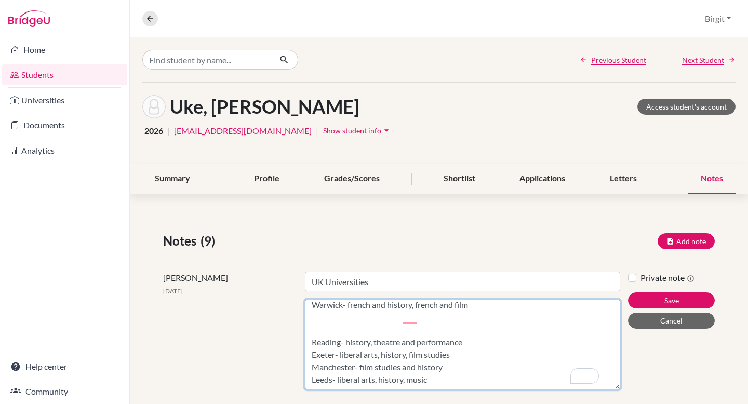
scroll to position [0, 0]
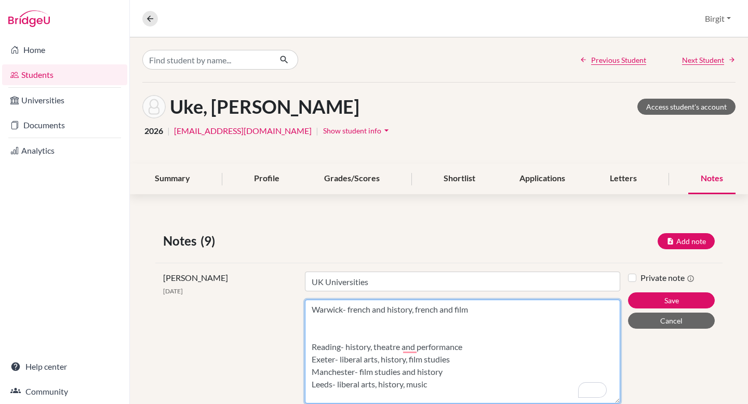
drag, startPoint x: 610, startPoint y: 329, endPoint x: 601, endPoint y: 402, distance: 73.8
click at [602, 404] on div "Birgit Bery 07 Oct 2025 Title UK Universities Content Warwick- french and histo…" at bounding box center [439, 337] width 568 height 149
click at [321, 317] on textarea "Warwick- french and history, french and film Reading- history, theatre and perf…" at bounding box center [463, 352] width 316 height 104
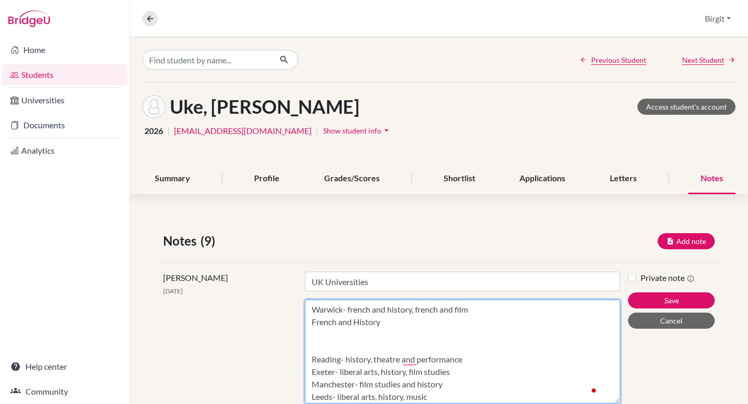
paste textarea "https://warwick.ac.uk/study/undergraduate/courses/ba-french-history"
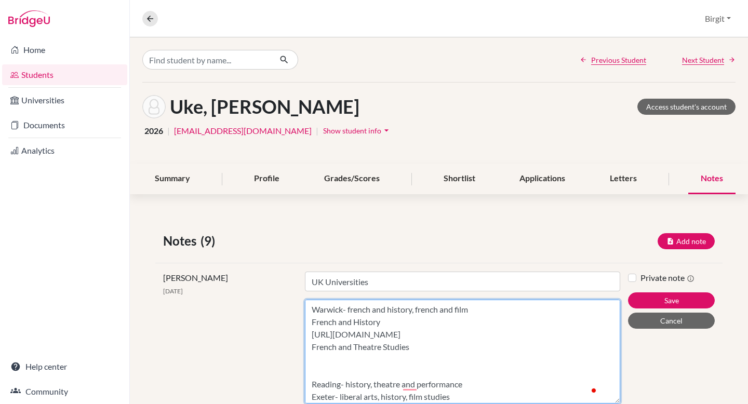
paste textarea "https://warwick.ac.uk/study/undergraduate/courses/ba-french-theatre-studies"
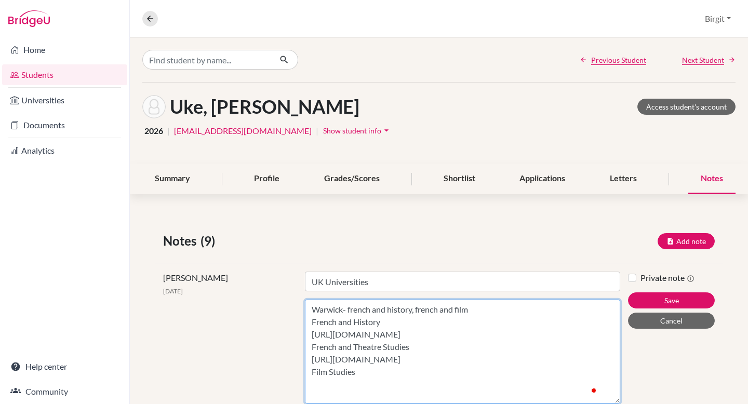
paste textarea "https://warwick.ac.uk/study/undergraduate/courses/ba-film-studies"
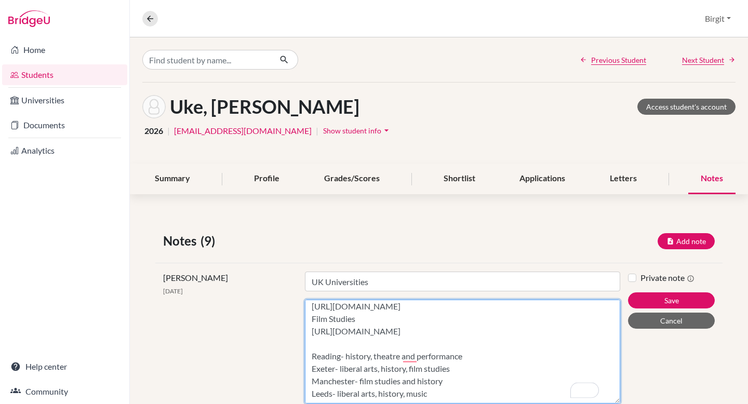
scroll to position [34, 0]
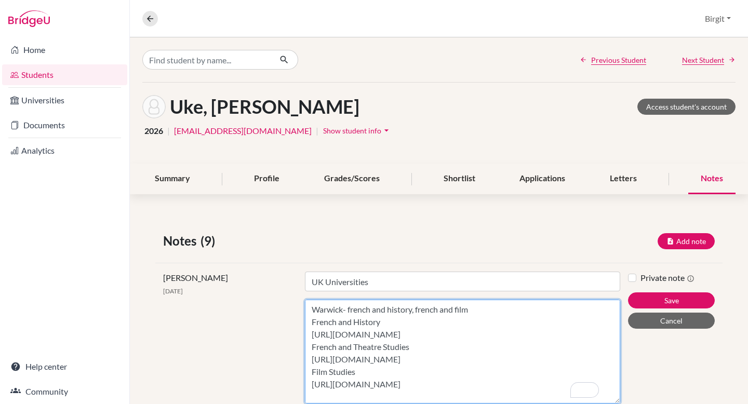
click at [362, 375] on textarea "Warwick- french and history, french and film French and History https://warwick…" at bounding box center [463, 352] width 316 height 104
paste textarea "32 points overall"
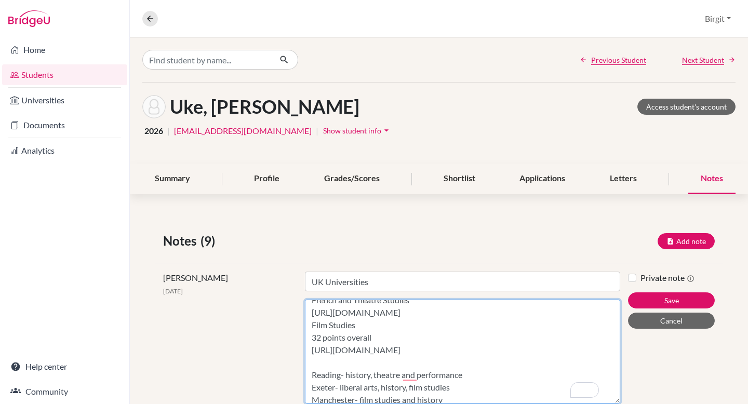
scroll to position [45, 0]
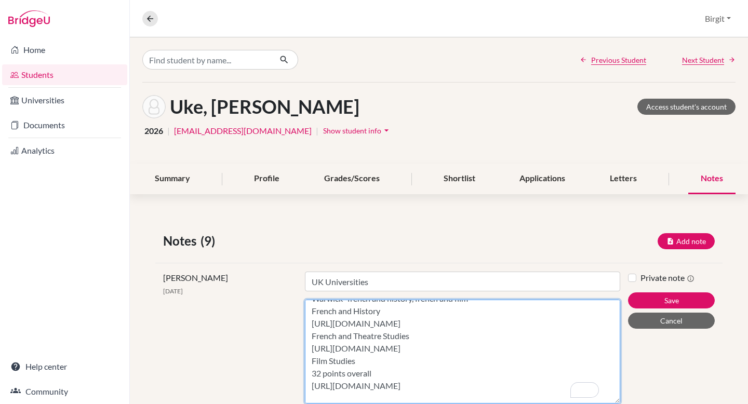
click at [385, 313] on textarea "Warwick- french and history, french and film French and History https://warwick…" at bounding box center [463, 352] width 316 height 104
paste textarea "Beginner or Post-Beginner route 34 to include 6 in Higher Level History, and 5 …"
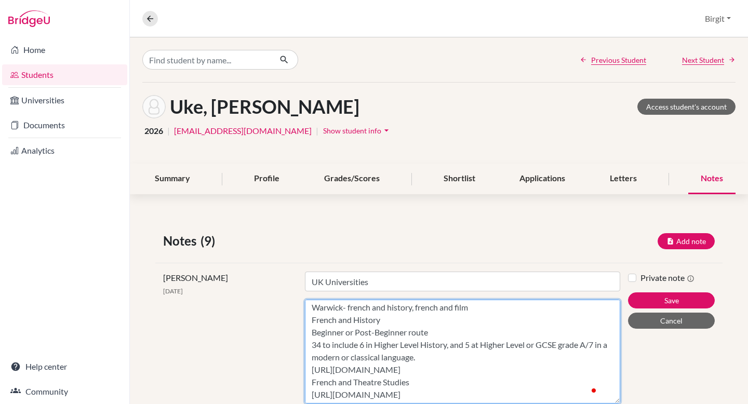
click at [430, 385] on textarea "Warwick- french and history, french and film French and History Beginner or Pos…" at bounding box center [463, 352] width 316 height 104
paste textarea "32 to include 5 at Higher Level or GCSE grade A/7 in a modern or classical lang…"
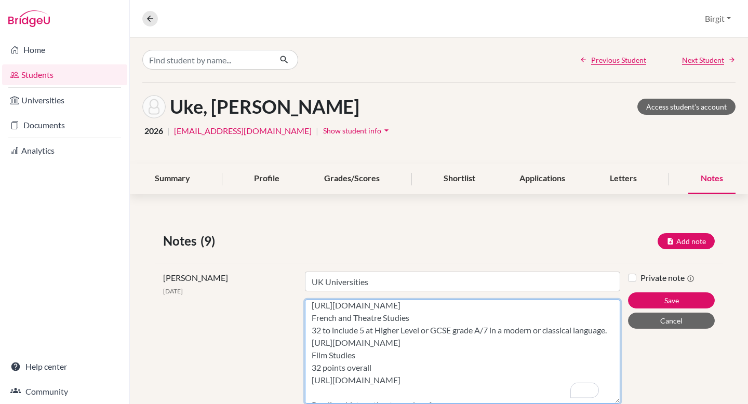
click at [309, 367] on textarea "Warwick- french and history, french and film French and History Beginner or Pos…" at bounding box center [463, 352] width 316 height 104
click at [309, 318] on textarea "Warwick- french and history, french and film French and History Beginner or Pos…" at bounding box center [463, 352] width 316 height 104
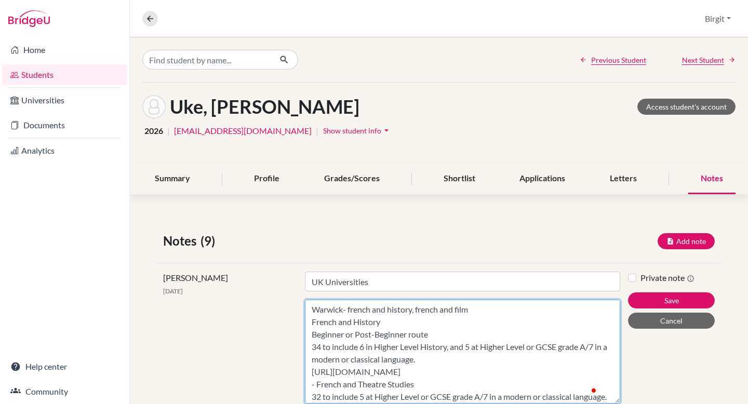
click at [307, 319] on textarea "Warwick- french and history, french and film French and History Beginner or Pos…" at bounding box center [463, 352] width 316 height 104
type textarea "Warwick- french and history, french and film - French and History Beginner or P…"
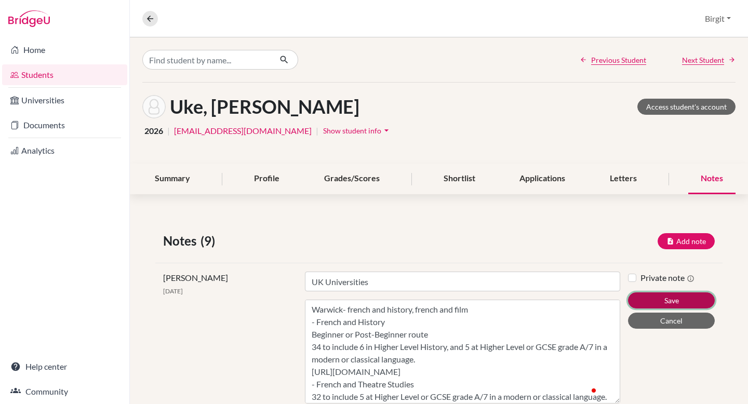
click at [679, 301] on button "Save" at bounding box center [671, 301] width 87 height 16
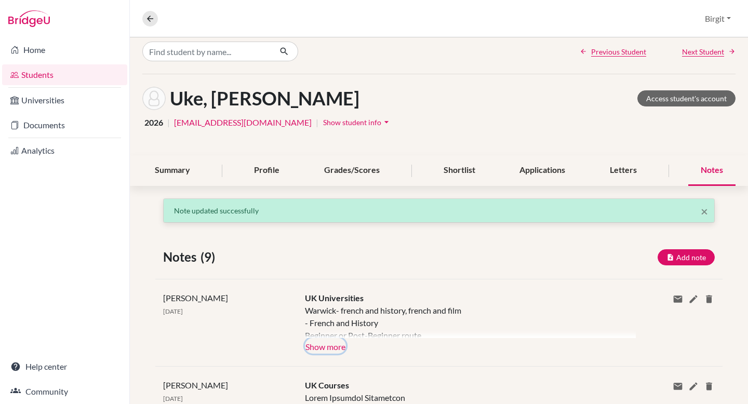
click at [333, 348] on button "Show more" at bounding box center [325, 346] width 41 height 16
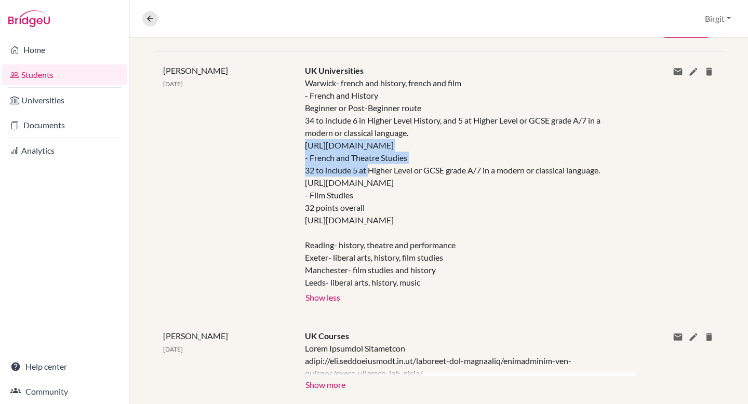
drag, startPoint x: 304, startPoint y: 144, endPoint x: 564, endPoint y: 140, distance: 260.4
click at [564, 140] on div "Warwick- french and history, french and film - French and History Beginner or P…" at bounding box center [463, 183] width 316 height 212
copy div "https://warwick.ac.uk/study/undergraduate/courses/ba-french-history"
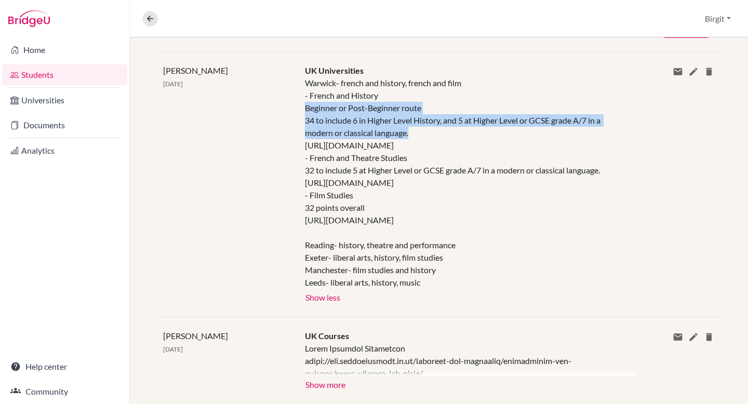
drag, startPoint x: 303, startPoint y: 108, endPoint x: 415, endPoint y: 129, distance: 113.8
click at [415, 129] on div "Warwick- french and history, french and film - French and History Beginner or P…" at bounding box center [463, 183] width 316 height 212
copy div "Beginner or Post-Beginner route 34 to include 6 in Higher Level History, and 5 …"
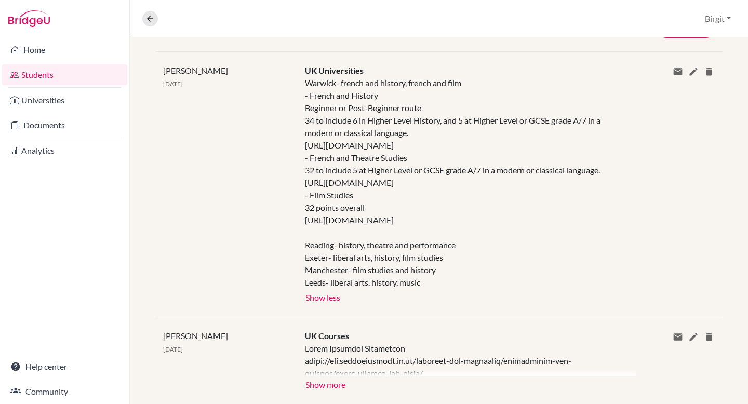
click at [346, 187] on div "Warwick- french and history, french and film - French and History Beginner or P…" at bounding box center [463, 183] width 316 height 212
drag, startPoint x: 309, startPoint y: 159, endPoint x: 409, endPoint y: 156, distance: 99.3
click at [409, 156] on div "Warwick- french and history, french and film - French and History Beginner or P…" at bounding box center [463, 183] width 316 height 212
copy div "French and Theatre Studies"
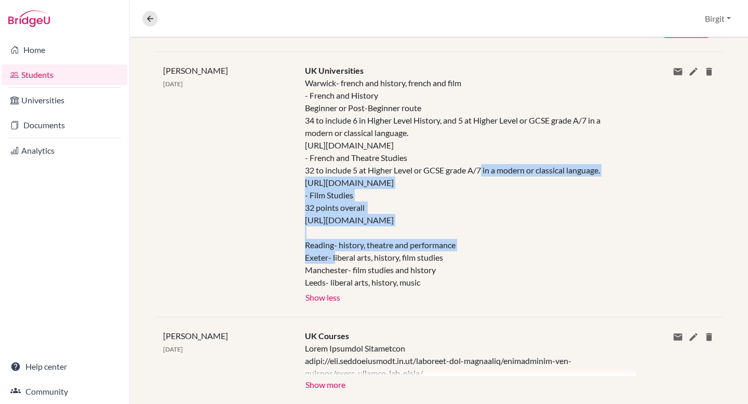
drag, startPoint x: 304, startPoint y: 169, endPoint x: 600, endPoint y: 178, distance: 296.9
click at [600, 178] on div "Warwick- french and history, french and film - French and History Beginner or P…" at bounding box center [463, 183] width 316 height 212
copy div "32 to include 5 at Higher Level or GCSE grade A/7 in a modern or classical lang…"
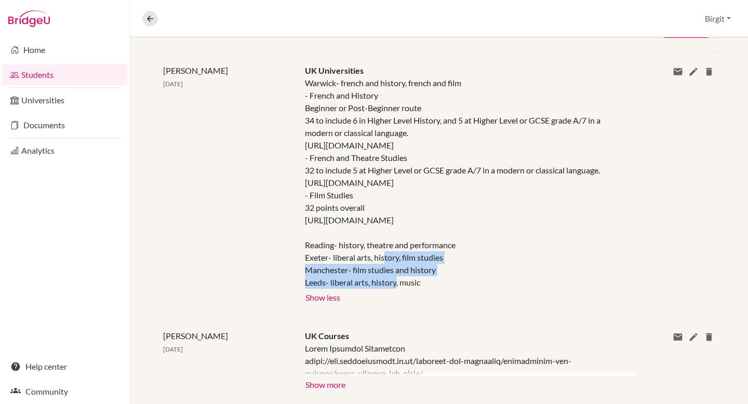
drag, startPoint x: 305, startPoint y: 206, endPoint x: 558, endPoint y: 221, distance: 253.6
click at [558, 221] on div "Warwick- french and history, french and film - French and History Beginner or P…" at bounding box center [463, 183] width 316 height 212
copy div "32 points overall https://warwick.ac.uk/study/undergraduate/courses/ba-film-stu…"
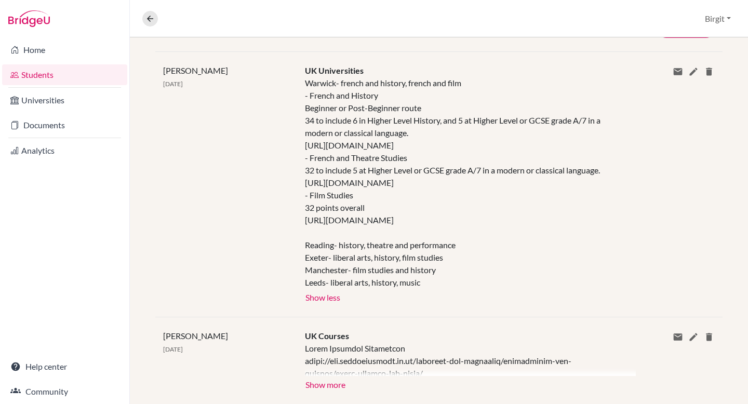
click at [429, 266] on div "Warwick- french and history, french and film - French and History Beginner or P…" at bounding box center [463, 183] width 316 height 212
drag, startPoint x: 305, startPoint y: 246, endPoint x: 427, endPoint y: 285, distance: 128.4
click at [427, 285] on div "Warwick- french and history, french and film - French and History Beginner or P…" at bounding box center [463, 183] width 316 height 212
copy div "Reading- history, theatre and performance Exeter- liberal arts, history, film s…"
click at [345, 284] on div "Warwick- french and history, french and film - French and History Beginner or P…" at bounding box center [463, 183] width 316 height 212
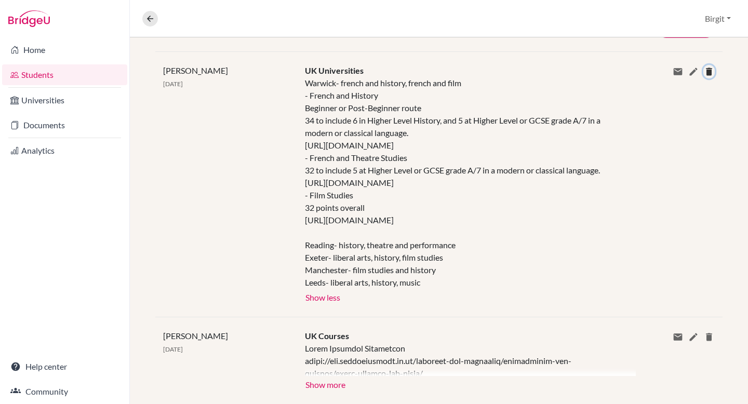
click at [704, 71] on icon at bounding box center [709, 72] width 10 height 10
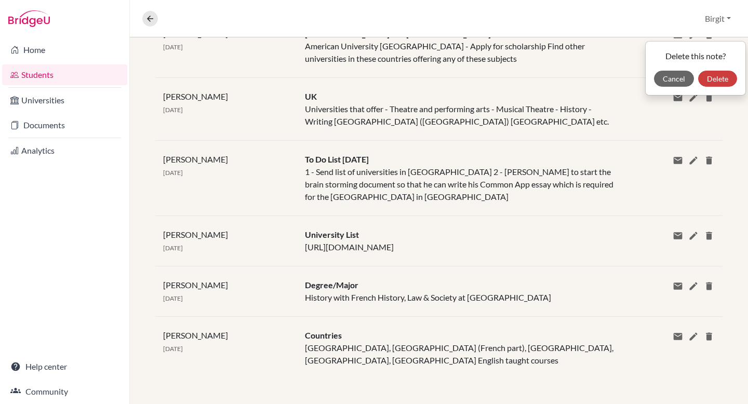
scroll to position [344, 0]
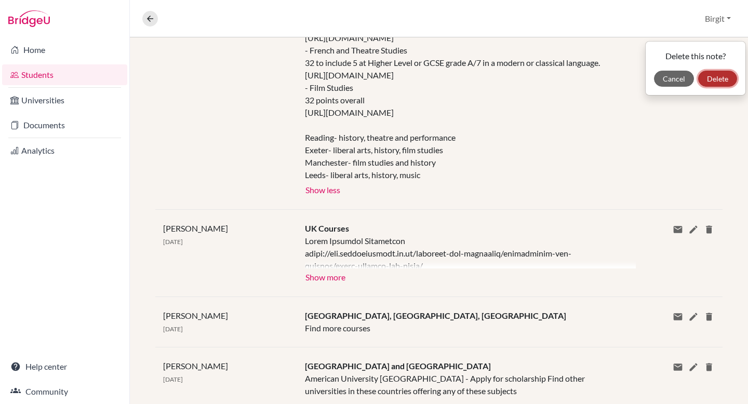
click at [712, 82] on button "Delete" at bounding box center [718, 79] width 39 height 16
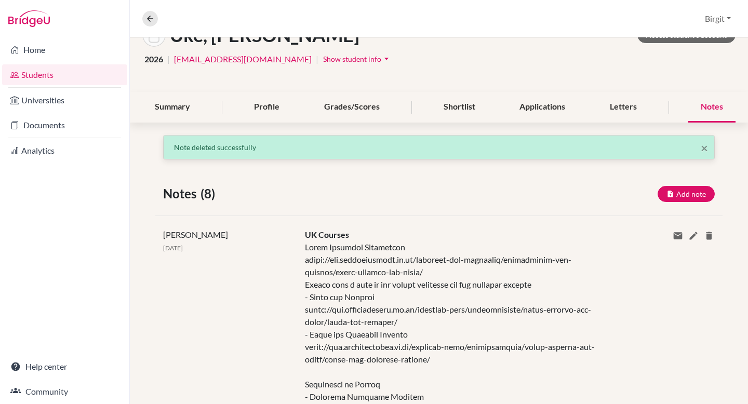
scroll to position [0, 0]
